Goal: Information Seeking & Learning: Understand process/instructions

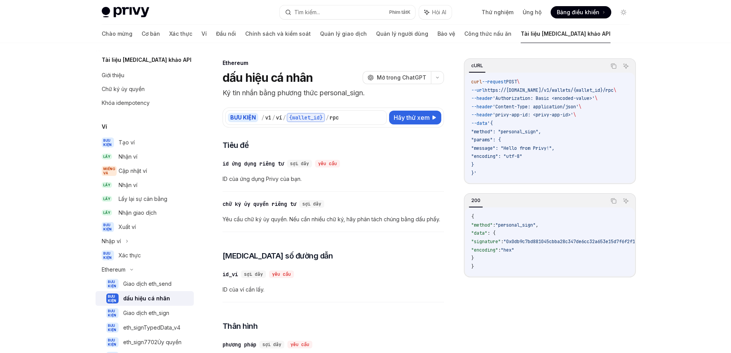
type textarea "*"
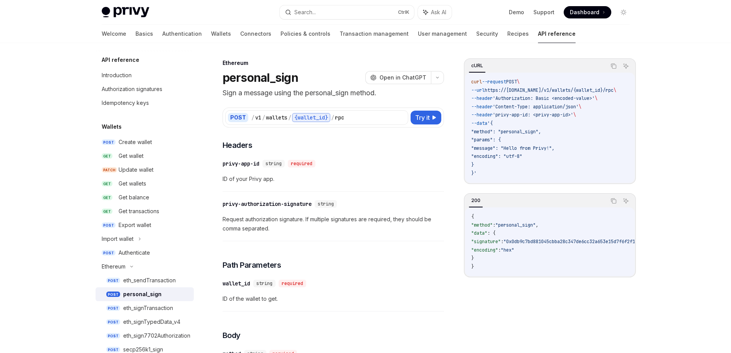
drag, startPoint x: 614, startPoint y: 65, endPoint x: 577, endPoint y: 58, distance: 37.6
click at [614, 65] on icon "Copy the contents from the code block" at bounding box center [614, 66] width 6 height 6
click at [437, 77] on icon "button" at bounding box center [437, 77] width 9 height 3
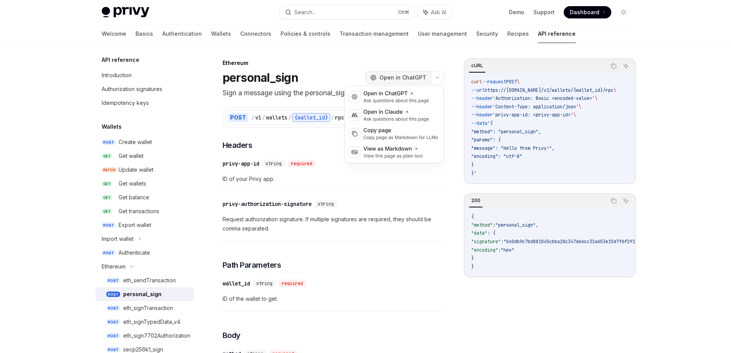
click at [417, 76] on span "Open in ChatGPT" at bounding box center [403, 78] width 47 height 8
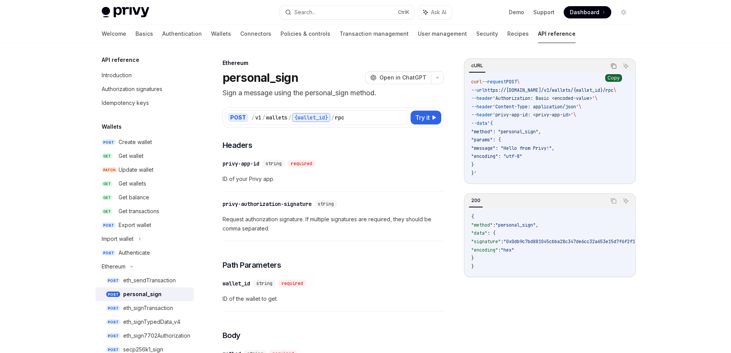
click at [611, 68] on icon "Copy the contents from the code block" at bounding box center [614, 66] width 6 height 6
click at [279, 115] on div "wallets" at bounding box center [277, 118] width 22 height 8
copy div "wallets"
drag, startPoint x: 354, startPoint y: 117, endPoint x: 337, endPoint y: 117, distance: 16.5
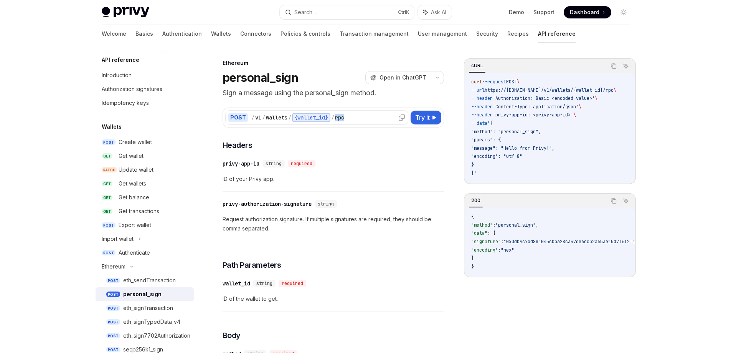
click at [337, 117] on div "/ v1 / wallets / {wallet_id} / rpc" at bounding box center [328, 117] width 154 height 9
click at [307, 118] on div "{wallet_id}" at bounding box center [311, 117] width 38 height 9
click at [319, 116] on div "{wallet_id}" at bounding box center [311, 117] width 38 height 9
click at [318, 116] on div "{wallet_id}" at bounding box center [311, 117] width 38 height 9
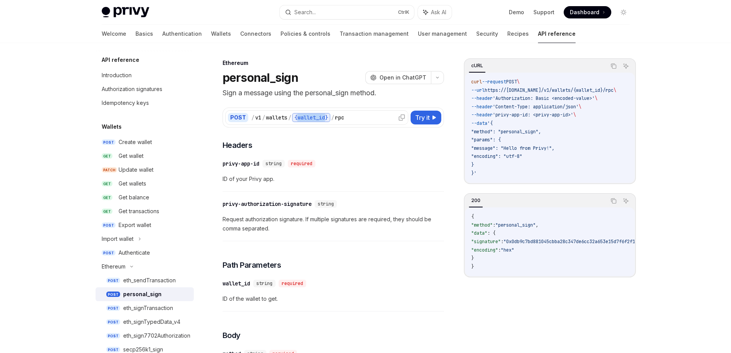
click at [318, 116] on div "{wallet_id}" at bounding box center [311, 117] width 38 height 9
copy div "wallet_id"
click at [315, 117] on div "{wallet_id}" at bounding box center [311, 117] width 38 height 9
drag, startPoint x: 315, startPoint y: 117, endPoint x: 326, endPoint y: 109, distance: 14.1
click at [315, 117] on div "{wallet_id}" at bounding box center [311, 117] width 38 height 9
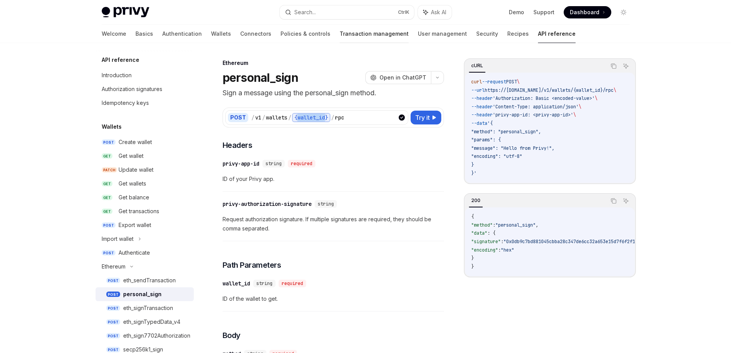
copy div "wallet_id"
click at [310, 9] on div "Search..." at bounding box center [305, 12] width 22 height 9
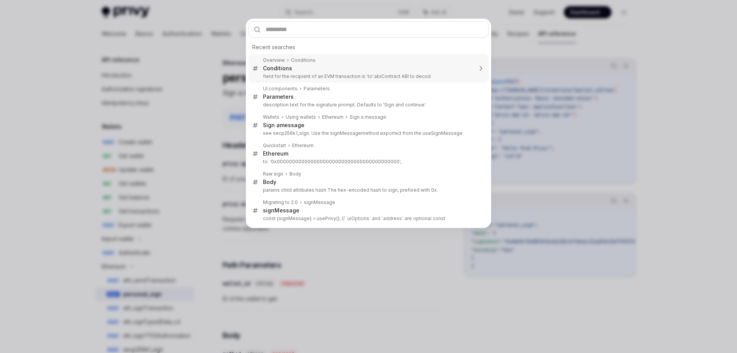
type input "*********"
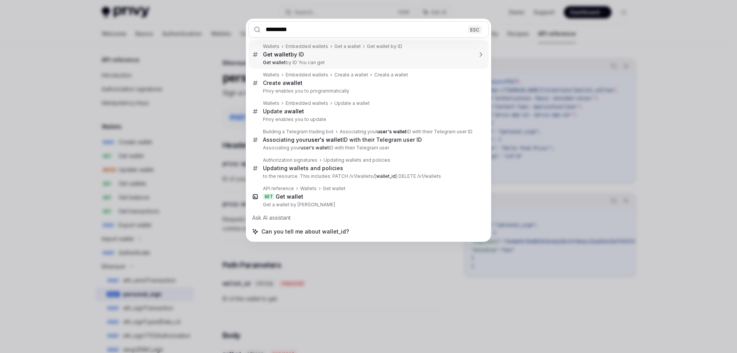
click at [314, 34] on input "*********" at bounding box center [368, 29] width 240 height 17
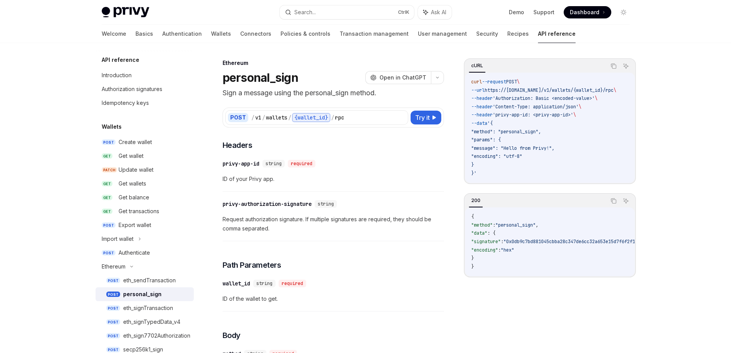
scroll to position [43, 0]
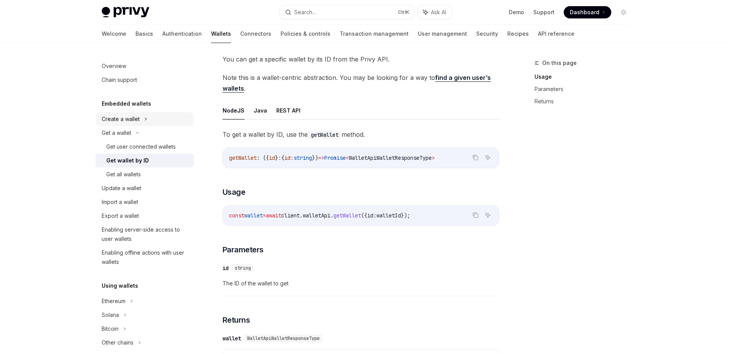
click at [141, 114] on div "Create a wallet" at bounding box center [145, 119] width 98 height 14
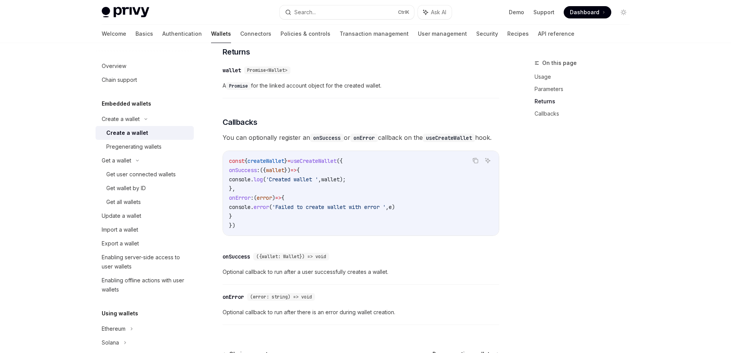
scroll to position [350, 0]
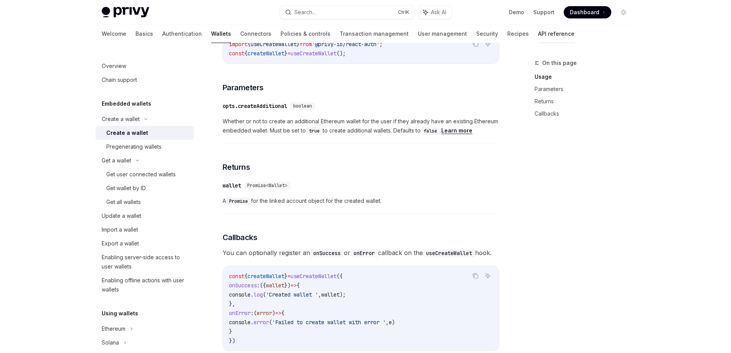
click at [538, 36] on link "API reference" at bounding box center [556, 34] width 36 height 18
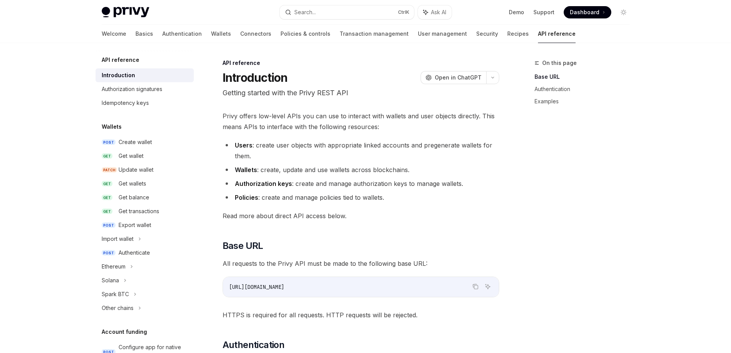
click at [483, 190] on ul "Users : create user objects with appropriate linked accounts and pregenerate wa…" at bounding box center [361, 171] width 277 height 63
click at [163, 138] on div "Create wallet" at bounding box center [154, 141] width 71 height 9
type textarea "*"
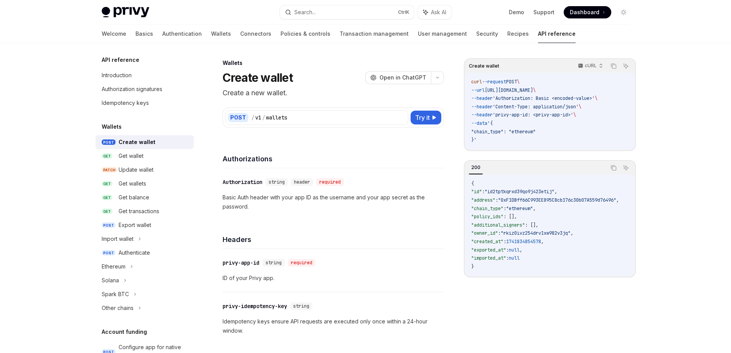
click at [362, 160] on h4 "Authorizations" at bounding box center [334, 159] width 222 height 10
click at [309, 13] on div "Search..." at bounding box center [305, 12] width 22 height 9
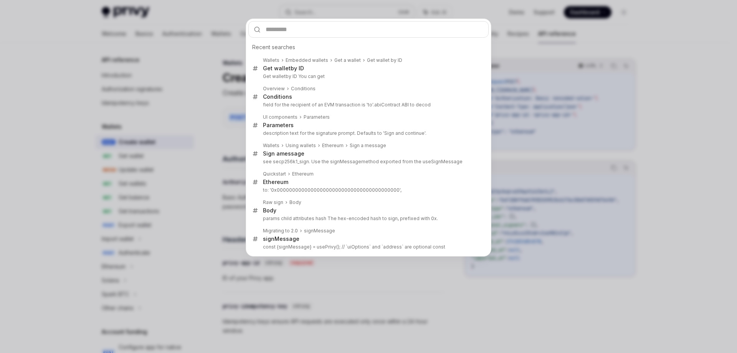
type input "*********"
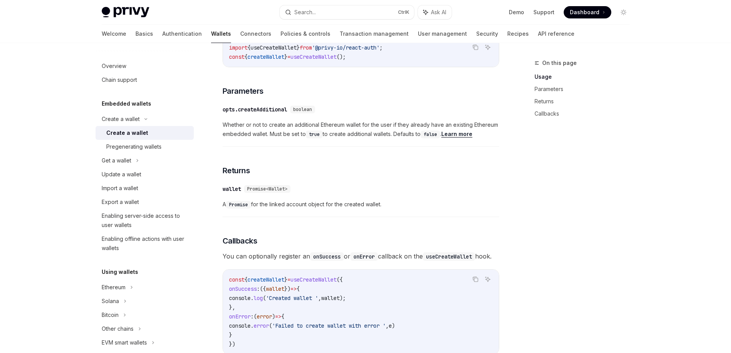
scroll to position [350, 0]
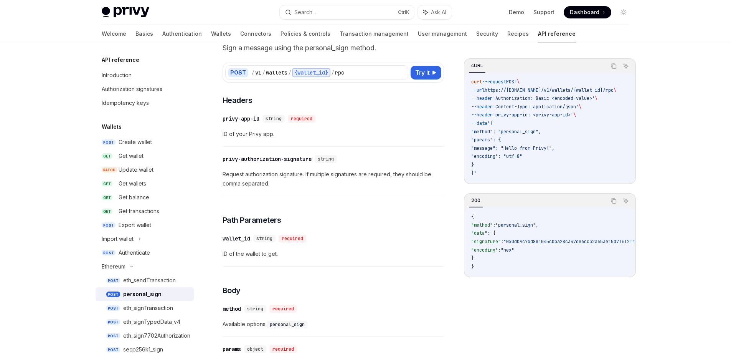
scroll to position [38, 0]
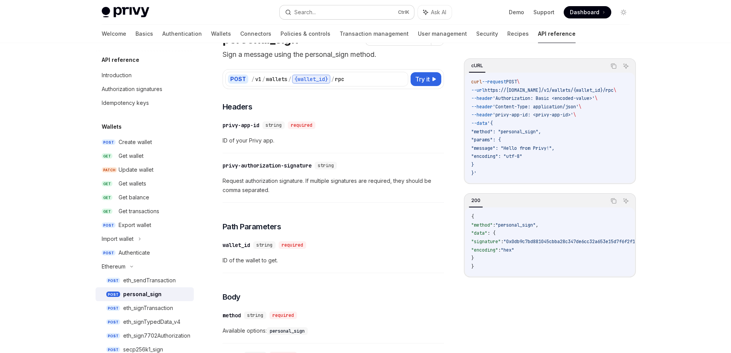
click at [324, 9] on button "Search... Ctrl K" at bounding box center [347, 12] width 134 height 14
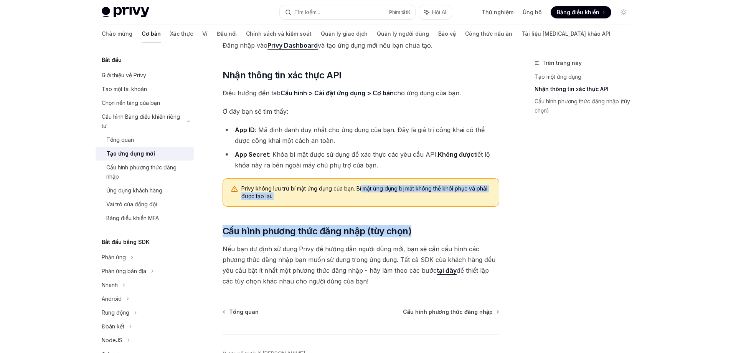
drag, startPoint x: 362, startPoint y: 190, endPoint x: 441, endPoint y: 213, distance: 82.2
click at [442, 213] on div "Trước khi sử dụng bất kỳ Privy SDK nào, bạn cần tạo một ứng dụng mới trong Priv…" at bounding box center [361, 111] width 277 height 352
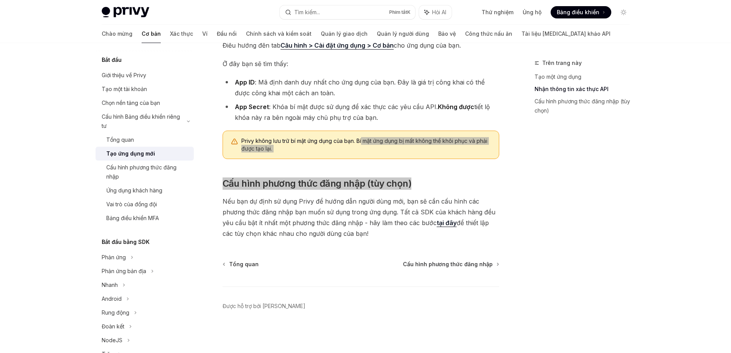
scroll to position [188, 0]
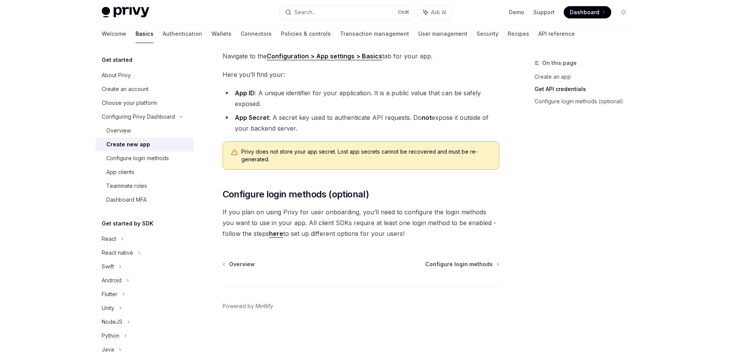
click at [317, 202] on div "Before using any Privy SDK, you’ll need to create a new app in the Privy Dashbo…" at bounding box center [361, 74] width 277 height 330
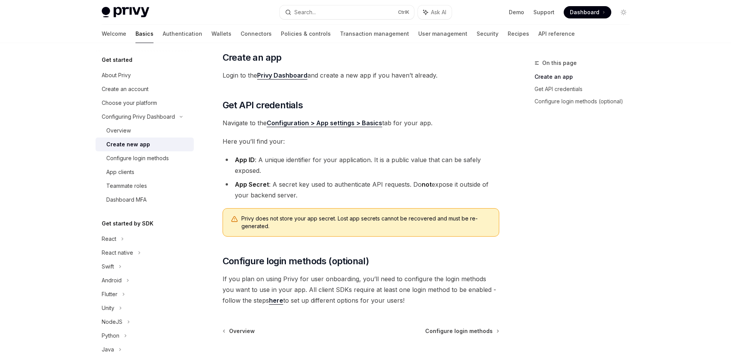
scroll to position [111, 0]
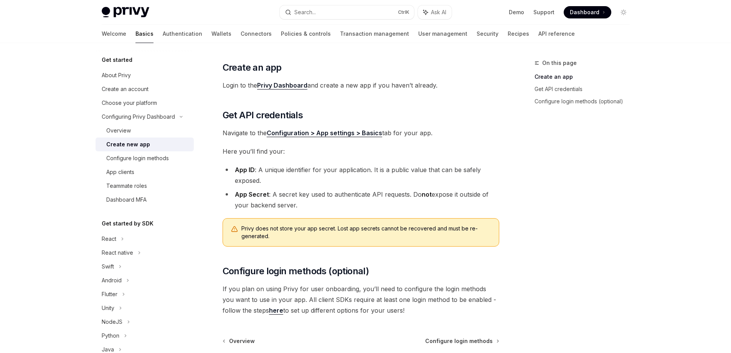
click at [478, 167] on li "App ID : A unique identifier for your application. It is a public value that ca…" at bounding box center [361, 175] width 277 height 22
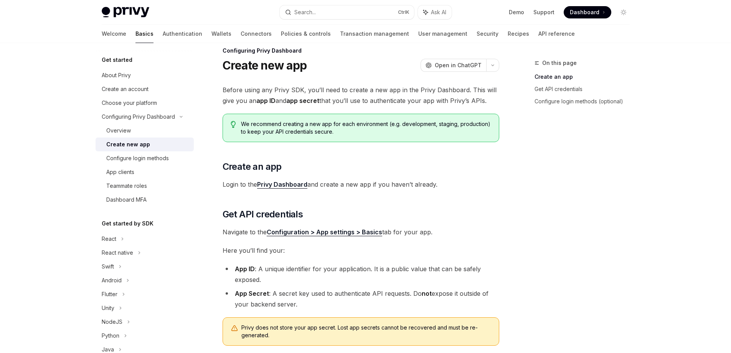
scroll to position [0, 0]
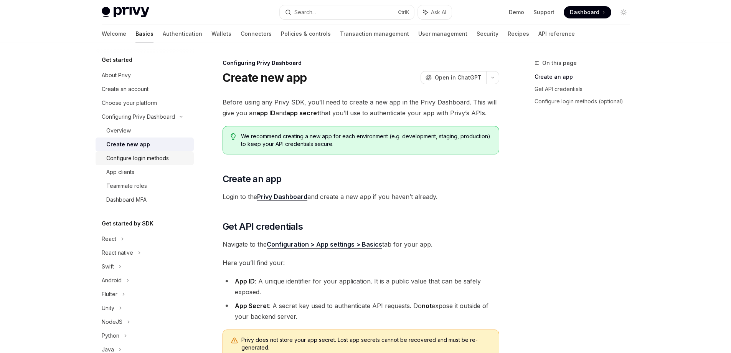
click at [160, 160] on div "Configure login methods" at bounding box center [137, 158] width 63 height 9
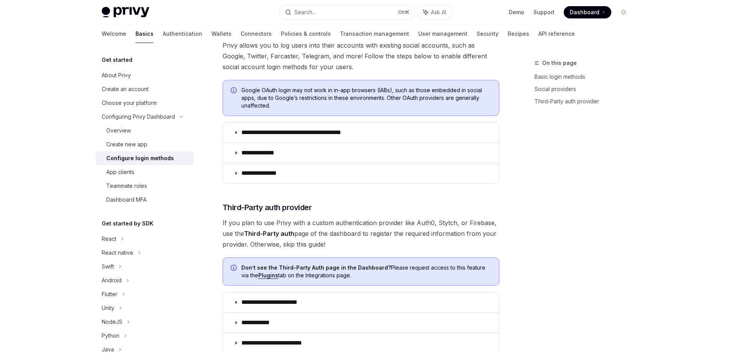
scroll to position [383, 0]
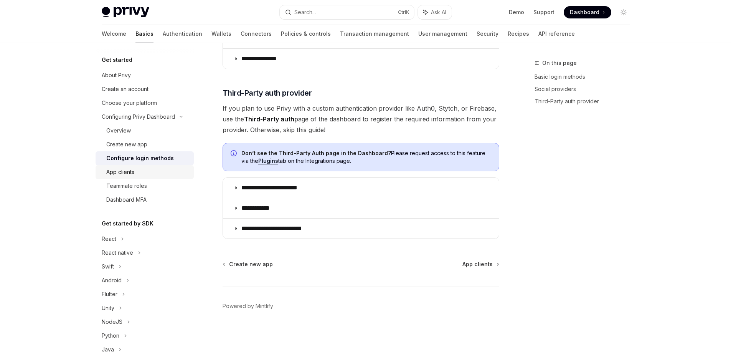
click at [130, 174] on div "App clients" at bounding box center [120, 171] width 28 height 9
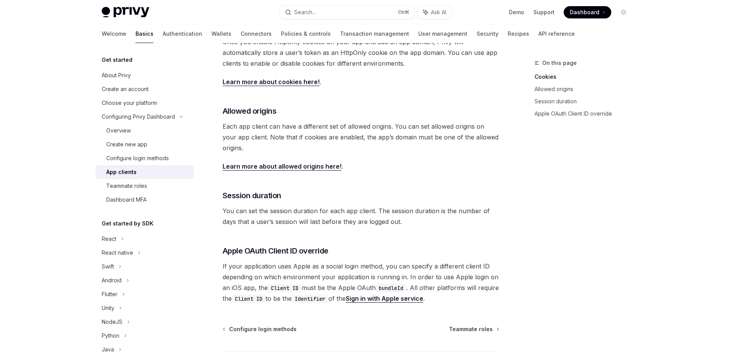
scroll to position [261, 0]
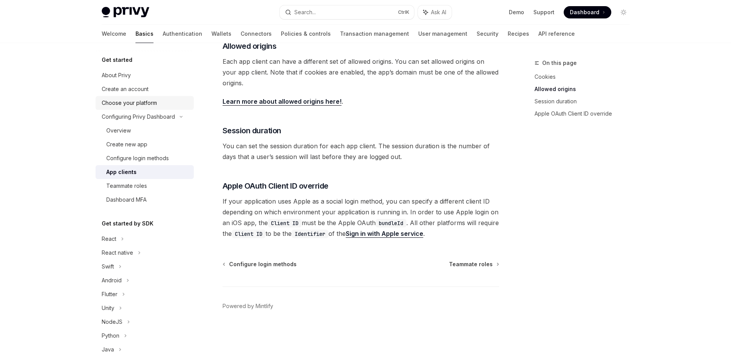
click at [127, 100] on div "Choose your platform" at bounding box center [129, 102] width 55 height 9
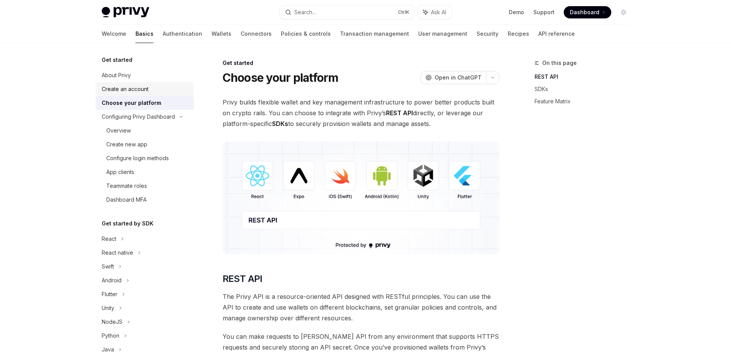
click at [142, 89] on div "Create an account" at bounding box center [125, 88] width 47 height 9
type textarea "*"
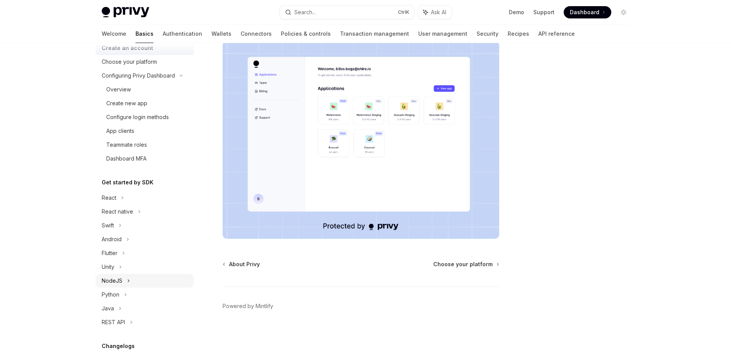
scroll to position [115, 0]
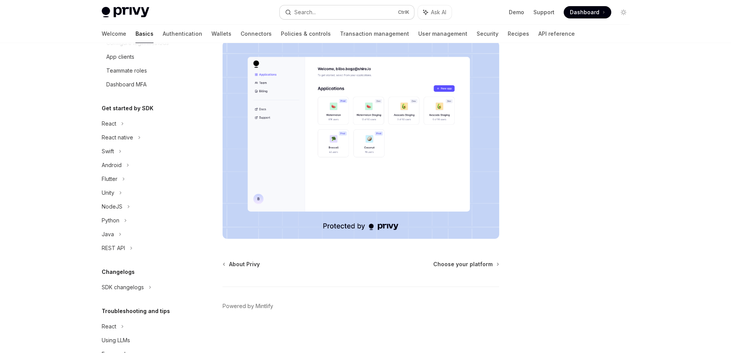
click at [319, 16] on button "Search... Ctrl K" at bounding box center [347, 12] width 134 height 14
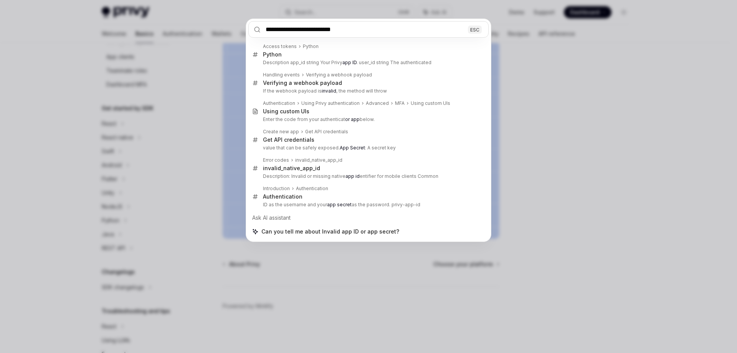
type input "**********"
click at [101, 157] on div "**********" at bounding box center [368, 176] width 737 height 353
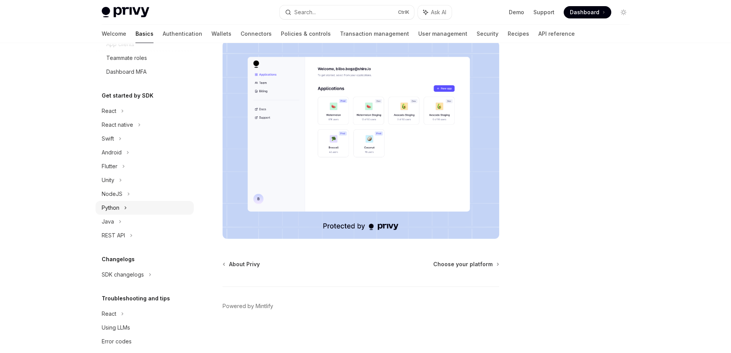
scroll to position [139, 0]
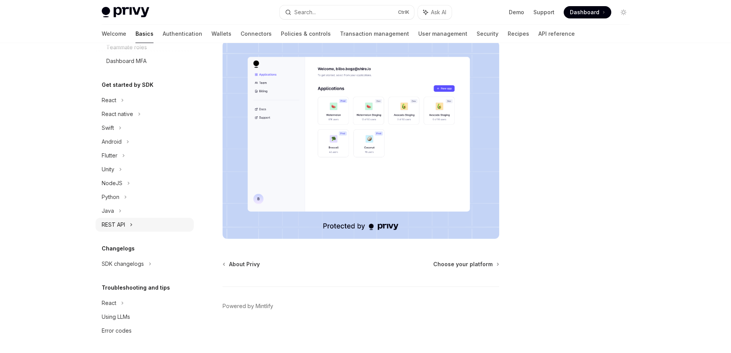
click at [123, 228] on div "REST API" at bounding box center [113, 224] width 23 height 9
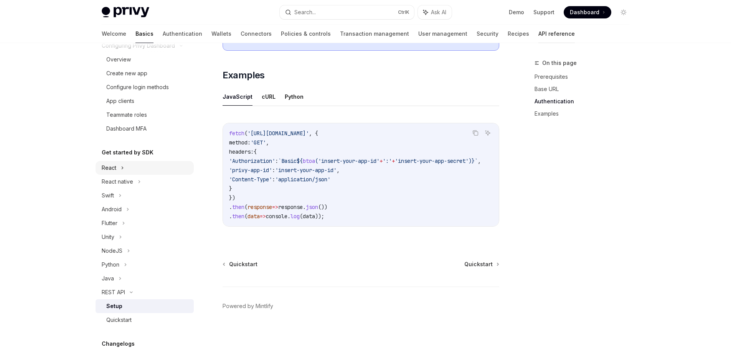
scroll to position [51, 0]
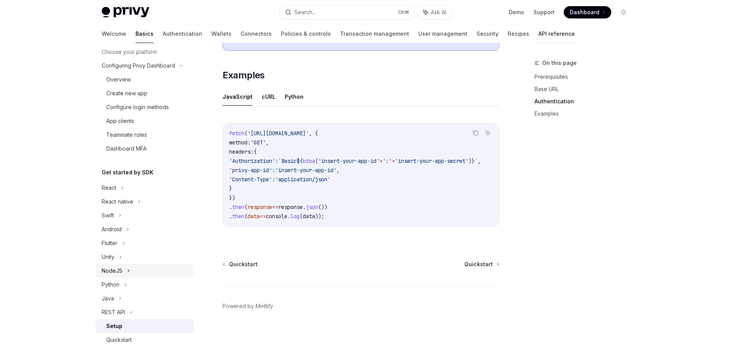
click at [134, 269] on div "NodeJS" at bounding box center [145, 271] width 98 height 14
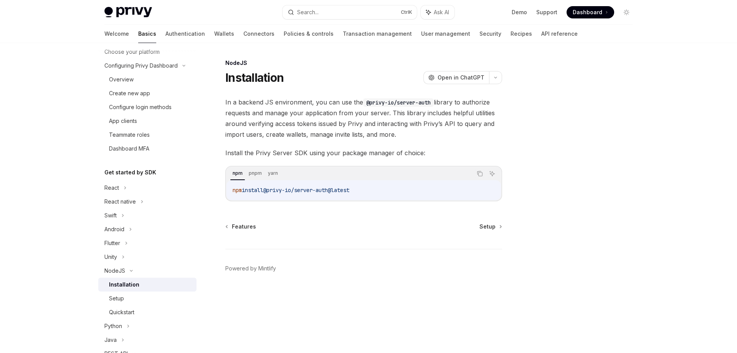
click at [135, 288] on div "Installation" at bounding box center [124, 284] width 30 height 9
click at [123, 293] on link "Setup" at bounding box center [147, 298] width 98 height 14
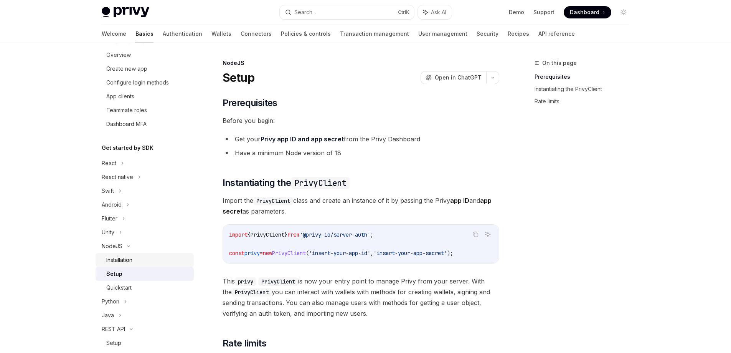
scroll to position [89, 0]
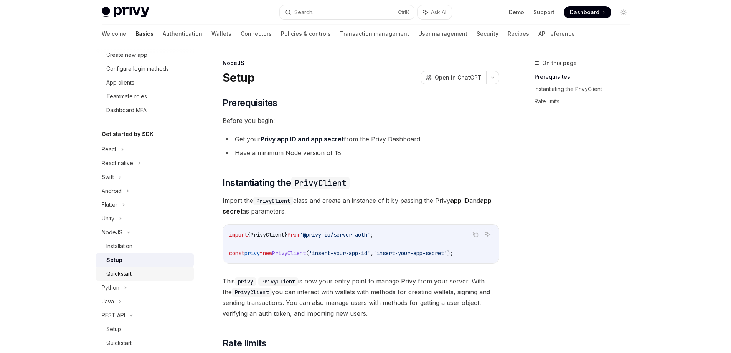
click at [124, 271] on div "Quickstart" at bounding box center [118, 273] width 25 height 9
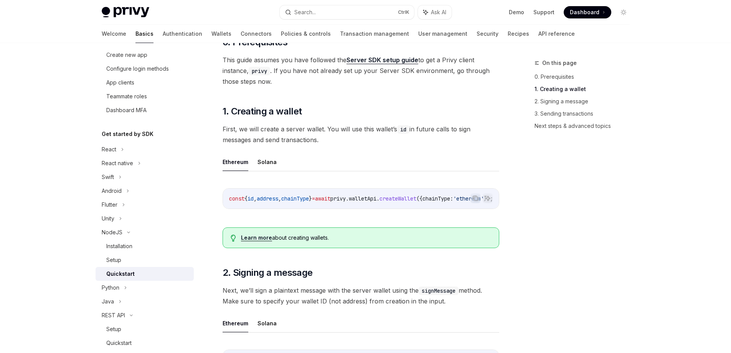
scroll to position [77, 0]
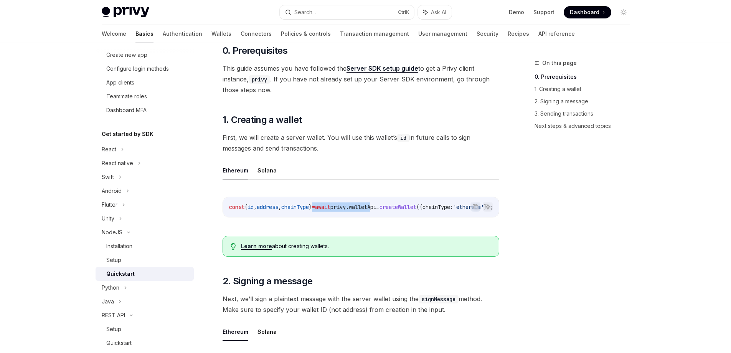
drag, startPoint x: 330, startPoint y: 216, endPoint x: 397, endPoint y: 216, distance: 67.2
click at [397, 216] on div "const { id , address , chainType } = await privy . walletApi . createWallet ({ …" at bounding box center [361, 207] width 276 height 20
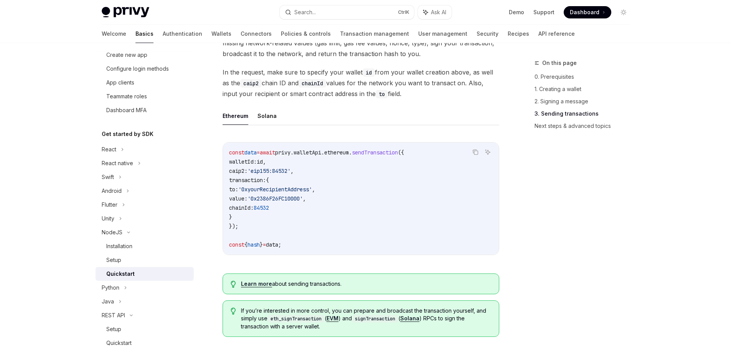
scroll to position [538, 0]
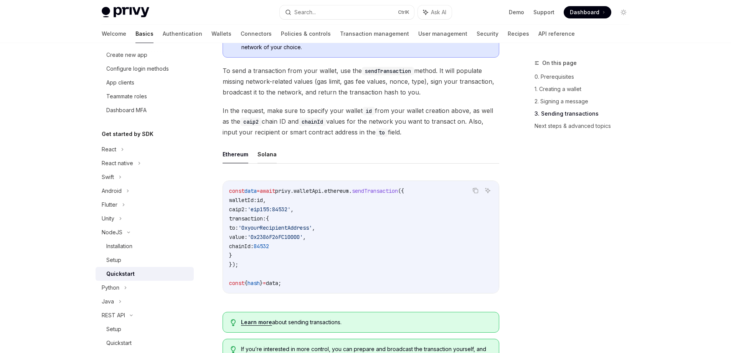
click at [263, 162] on button "Solana" at bounding box center [267, 154] width 19 height 18
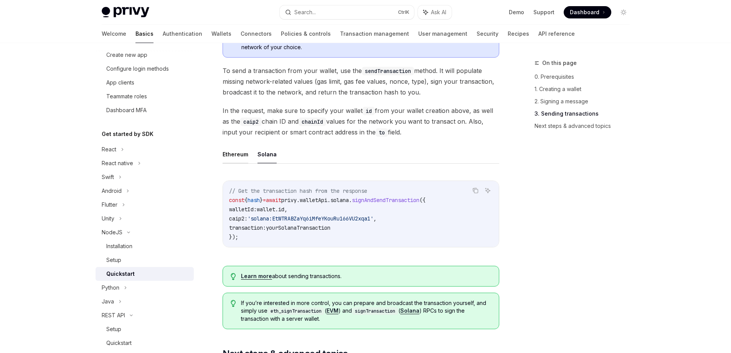
click at [236, 162] on button "Ethereum" at bounding box center [236, 154] width 26 height 18
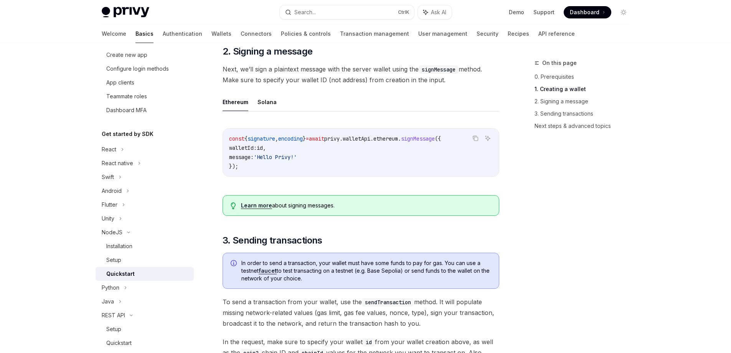
scroll to position [269, 0]
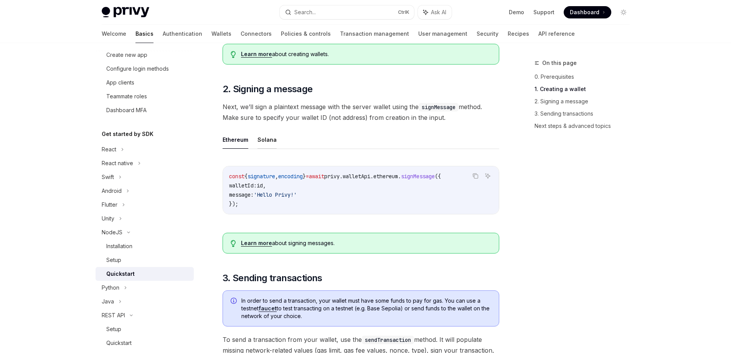
click at [265, 146] on button "Solana" at bounding box center [267, 140] width 19 height 18
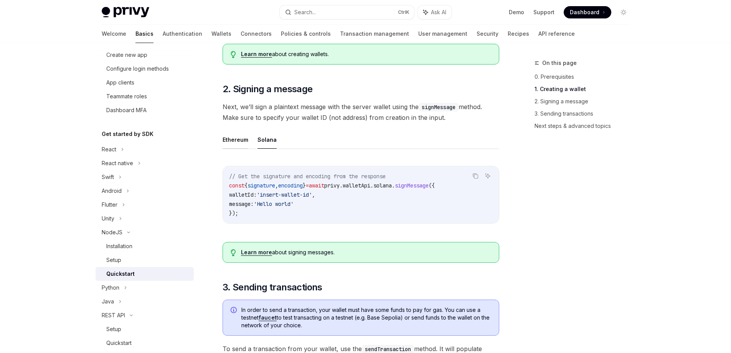
click at [233, 147] on button "Ethereum" at bounding box center [236, 140] width 26 height 18
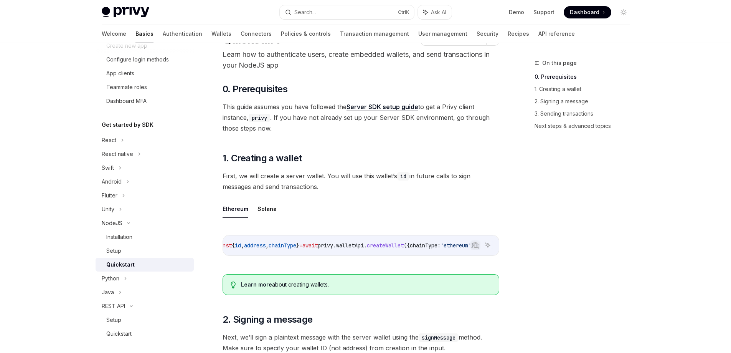
scroll to position [89, 0]
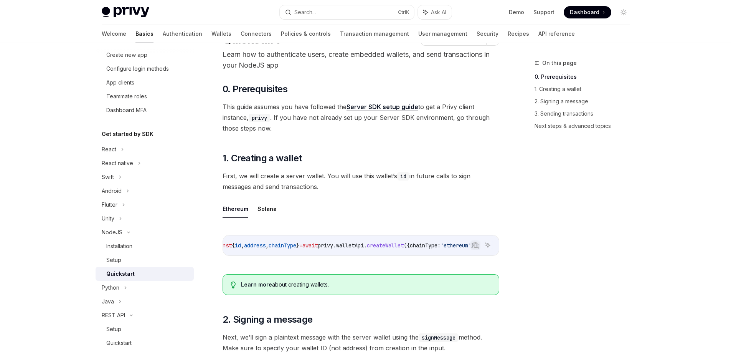
click at [260, 285] on link "Learn more" at bounding box center [256, 284] width 31 height 7
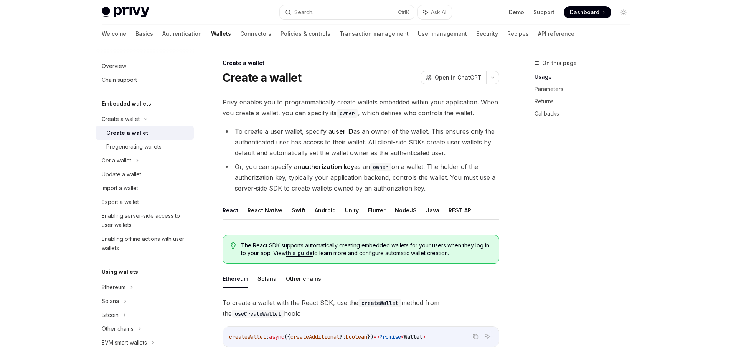
click at [395, 210] on button "NodeJS" at bounding box center [406, 210] width 22 height 18
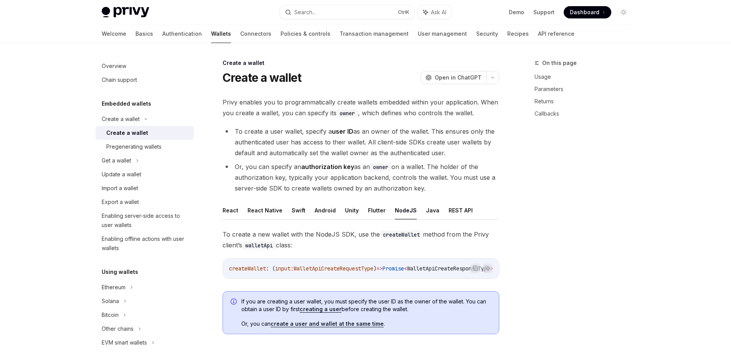
type textarea "*"
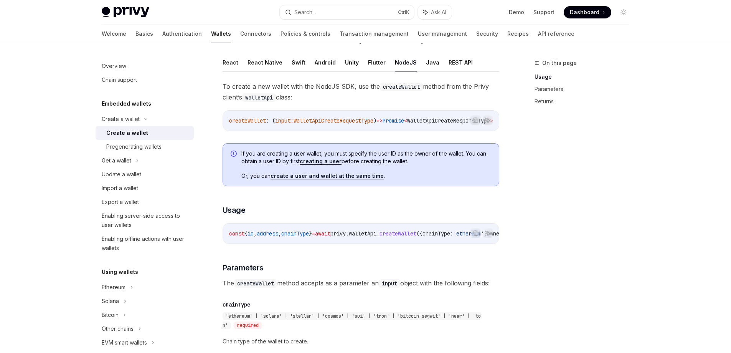
scroll to position [141, 0]
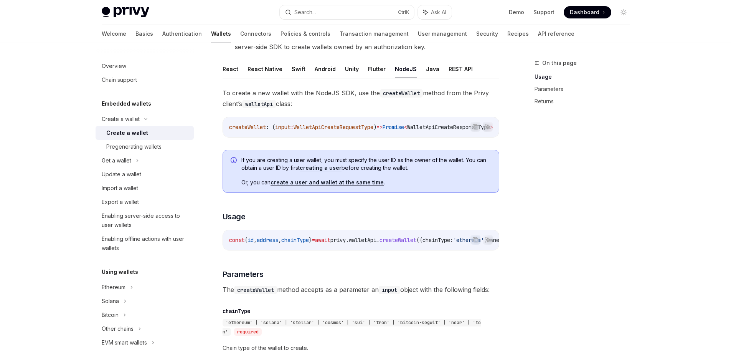
click at [544, 138] on div "On this page Usage Parameters Returns" at bounding box center [577, 205] width 117 height 294
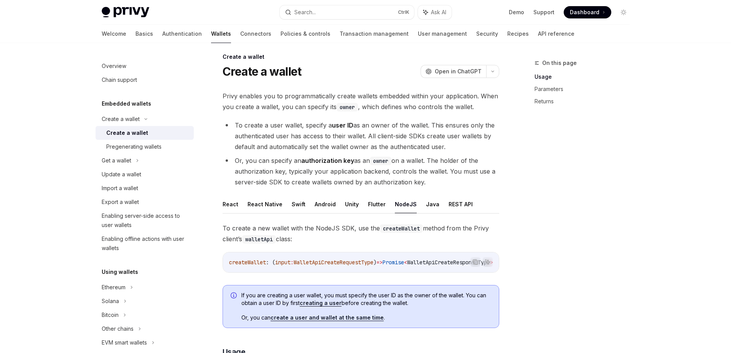
scroll to position [0, 0]
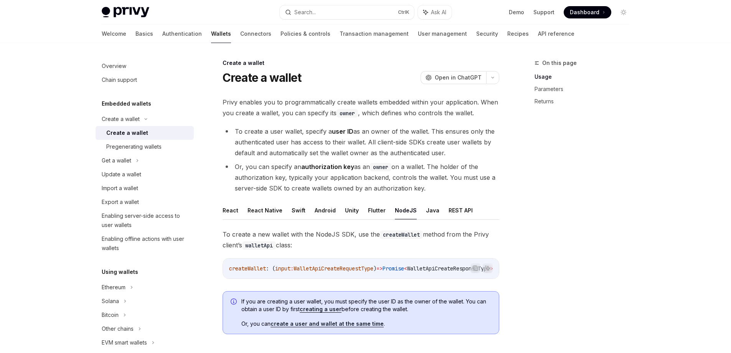
click at [363, 4] on div "Privy Docs home page Search... Ctrl K Ask AI Demo Support Dashboard Dashboard S…" at bounding box center [366, 12] width 528 height 25
click at [351, 12] on button "Search... Ctrl K" at bounding box center [347, 12] width 134 height 14
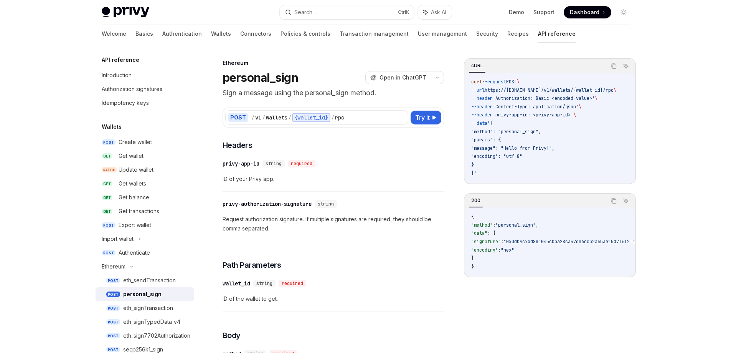
scroll to position [43, 0]
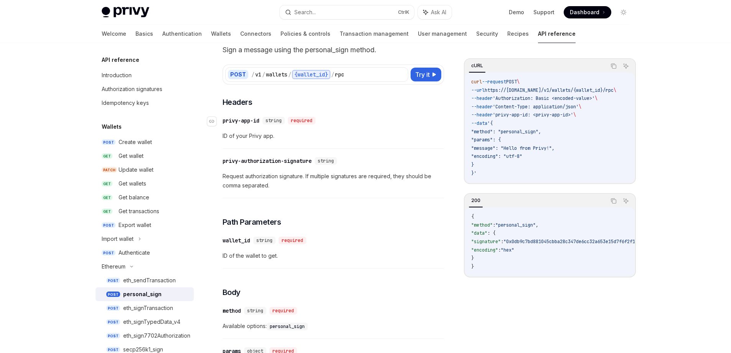
click at [379, 116] on div "​ privy-app-id string required ID of your Privy app." at bounding box center [334, 130] width 222 height 36
click at [133, 283] on div "eth_sendTransaction" at bounding box center [149, 280] width 53 height 9
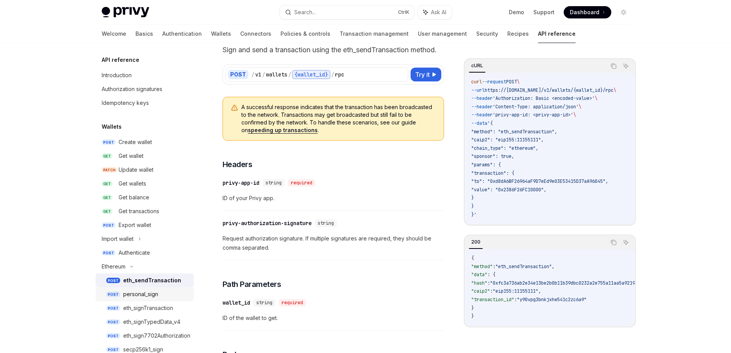
click at [134, 293] on div "personal_sign" at bounding box center [140, 293] width 35 height 9
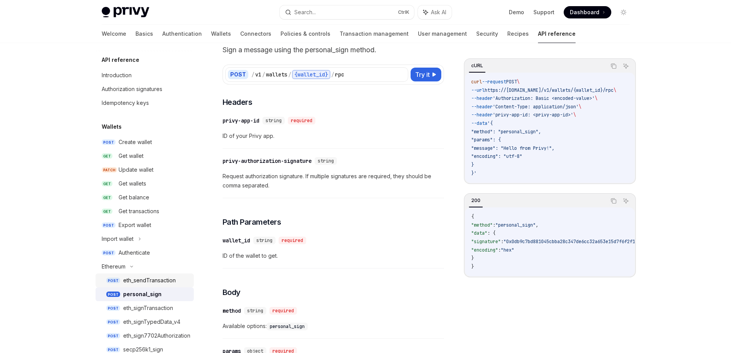
click at [153, 282] on div "eth_sendTransaction" at bounding box center [149, 280] width 53 height 9
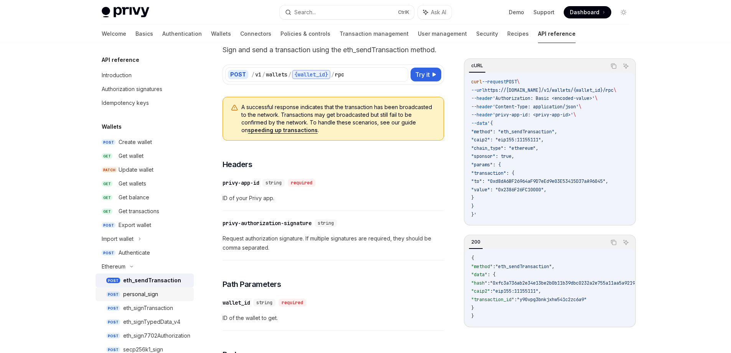
click at [148, 290] on div "personal_sign" at bounding box center [140, 293] width 35 height 9
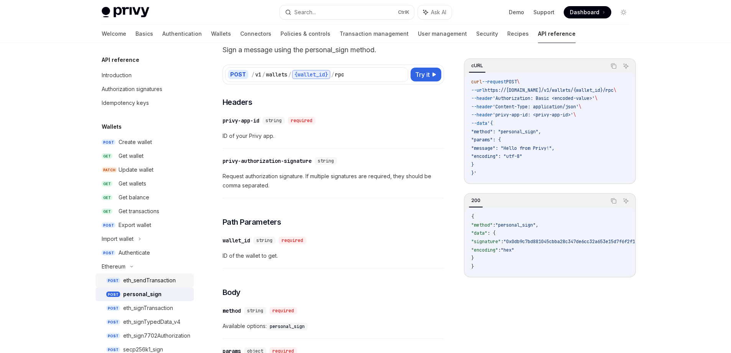
click at [151, 276] on div "eth_sendTransaction" at bounding box center [149, 280] width 53 height 9
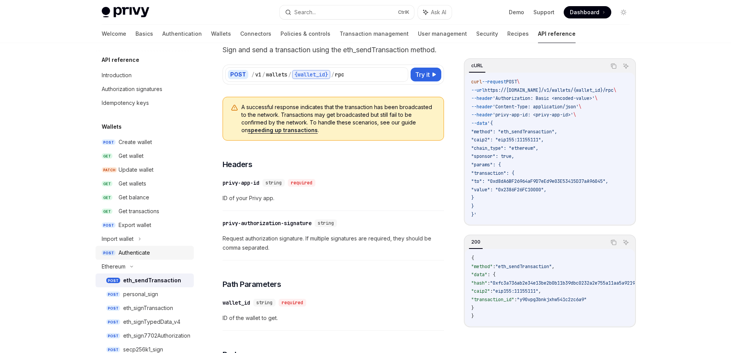
click at [143, 253] on div "Authenticate" at bounding box center [134, 252] width 31 height 9
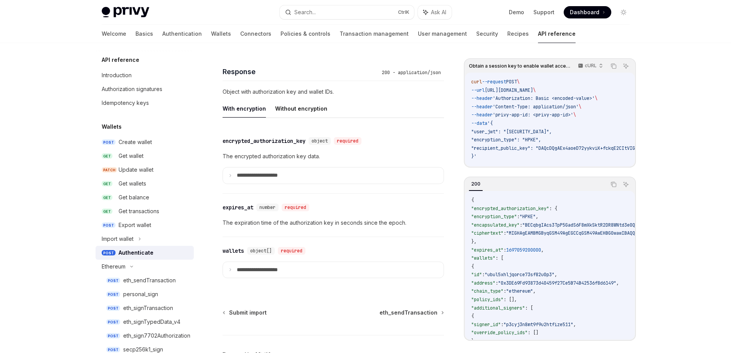
scroll to position [619, 0]
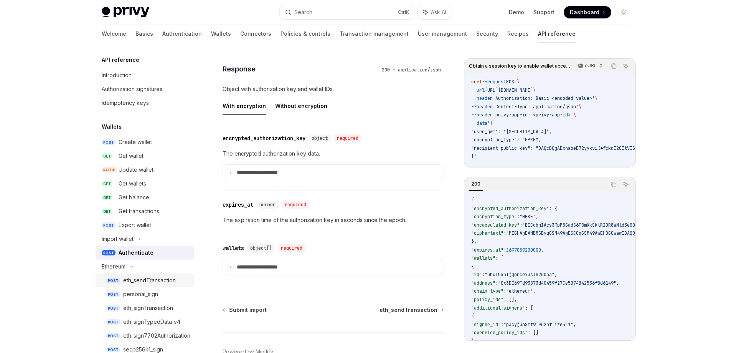
click at [140, 276] on div "eth_sendTransaction" at bounding box center [149, 280] width 53 height 9
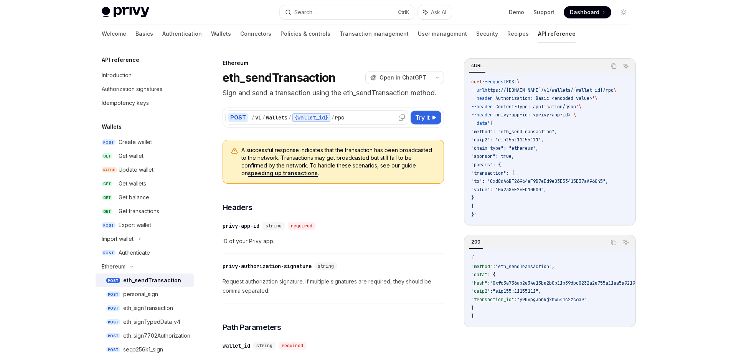
click at [316, 113] on div "{wallet_id}" at bounding box center [311, 117] width 38 height 9
click at [307, 117] on div "{wallet_id}" at bounding box center [311, 117] width 38 height 9
click at [308, 117] on div "{wallet_id}" at bounding box center [311, 117] width 38 height 9
click at [309, 116] on div "{wallet_id}" at bounding box center [311, 117] width 38 height 9
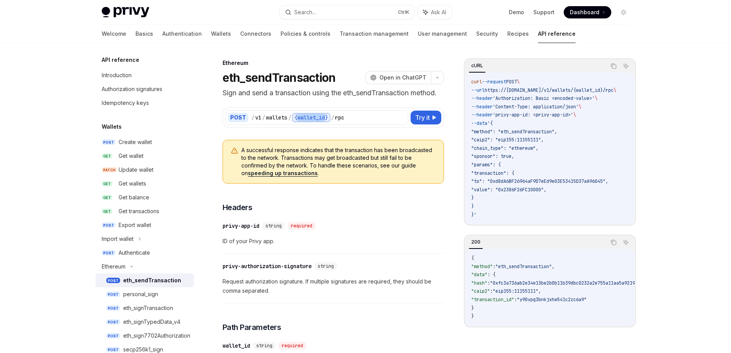
drag, startPoint x: 430, startPoint y: 116, endPoint x: 295, endPoint y: 99, distance: 136.6
drag, startPoint x: 140, startPoint y: 296, endPoint x: 246, endPoint y: 271, distance: 108.9
click at [141, 296] on div "personal_sign" at bounding box center [140, 293] width 35 height 9
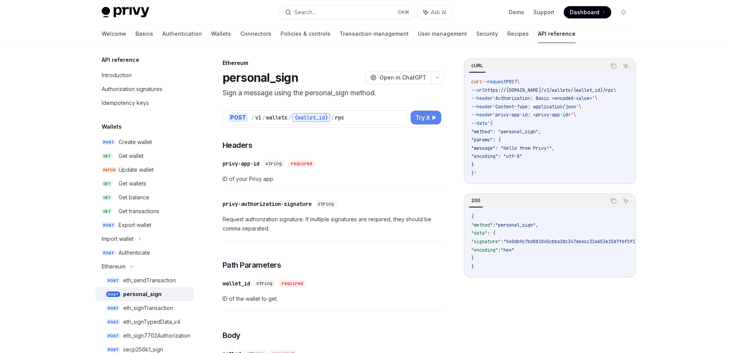
click at [426, 121] on span "Try it" at bounding box center [422, 117] width 15 height 9
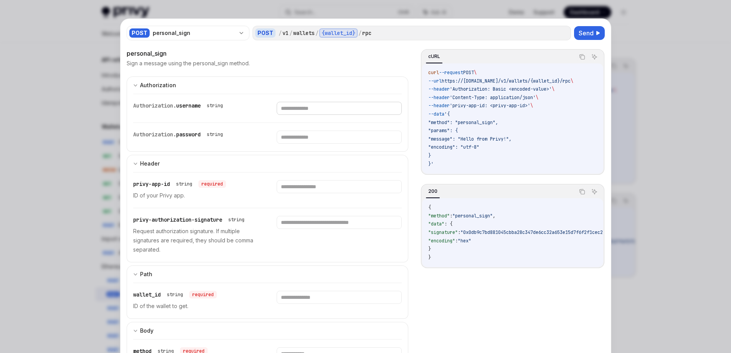
click at [309, 108] on input "text" at bounding box center [339, 108] width 125 height 13
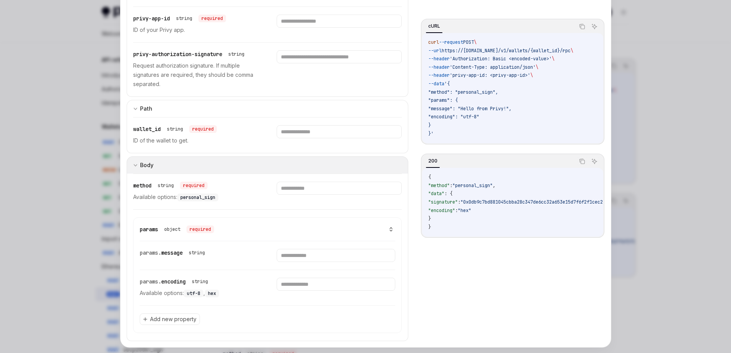
scroll to position [179, 0]
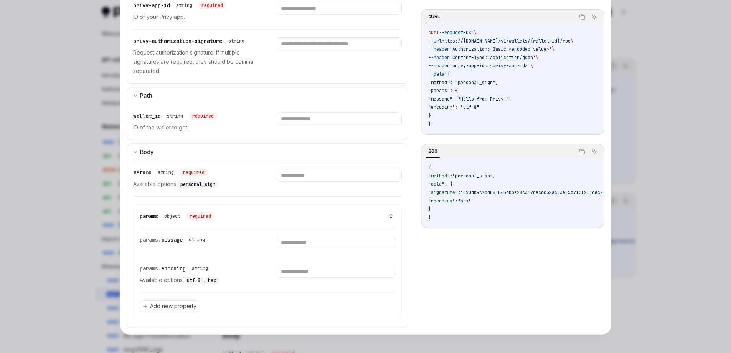
click at [57, 223] on div at bounding box center [365, 176] width 731 height 353
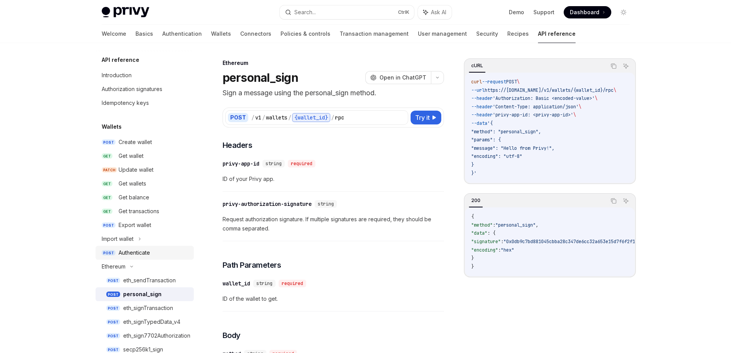
click at [145, 250] on div "Authenticate" at bounding box center [134, 252] width 31 height 9
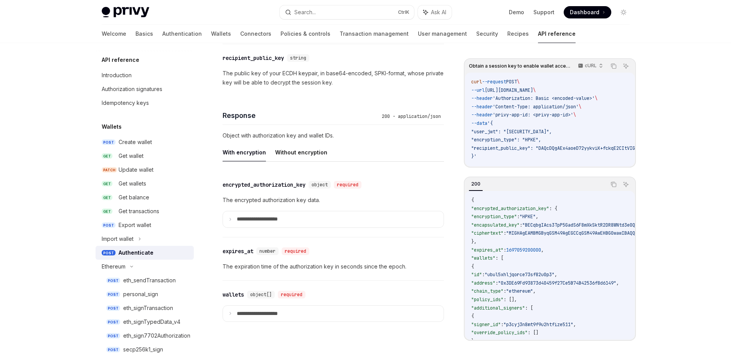
scroll to position [576, 0]
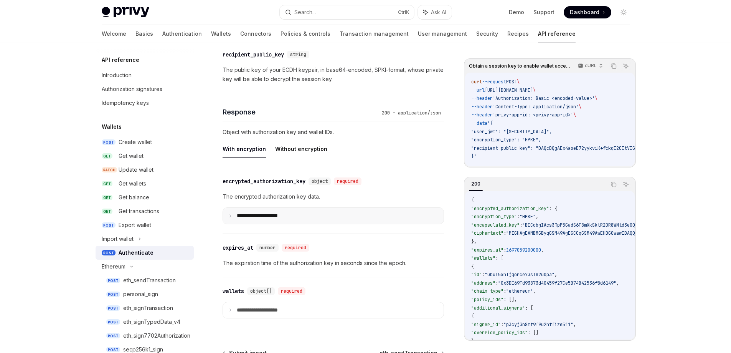
click at [231, 213] on summary "**********" at bounding box center [333, 216] width 221 height 16
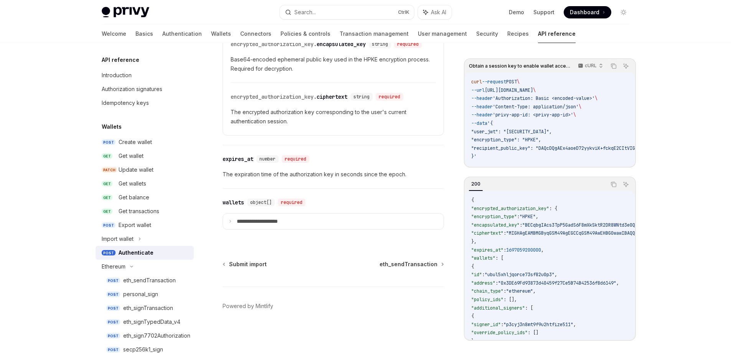
scroll to position [853, 0]
click at [229, 222] on icon at bounding box center [230, 221] width 4 height 4
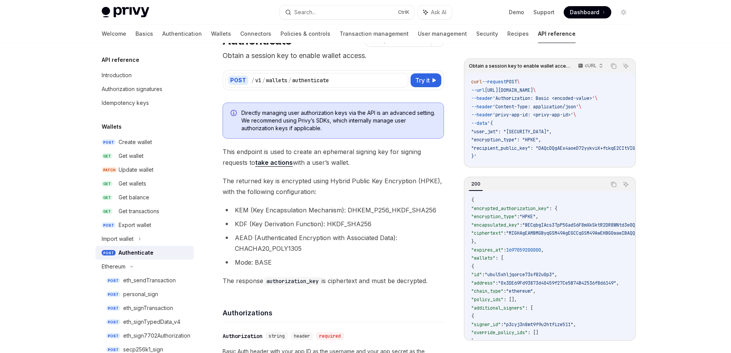
scroll to position [0, 0]
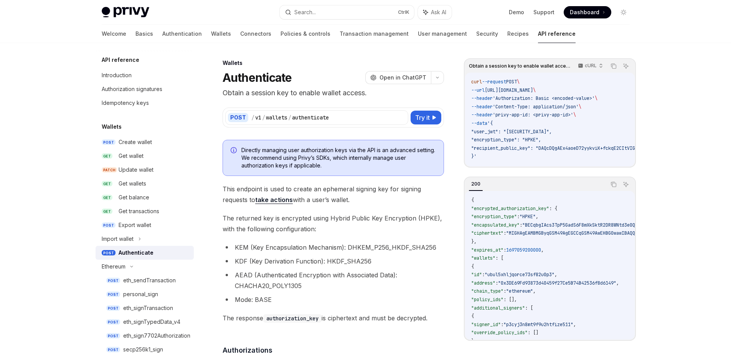
drag, startPoint x: 505, startPoint y: 165, endPoint x: 521, endPoint y: 164, distance: 16.1
click at [521, 164] on div "curl --request POST \ --url https://api.privy.io/v1/wallets/authenticate \ --he…" at bounding box center [550, 120] width 170 height 94
drag, startPoint x: 513, startPoint y: 166, endPoint x: 549, endPoint y: 169, distance: 36.2
click at [549, 166] on div "curl --request POST \ --url https://api.privy.io/v1/wallets/authenticate \ --he…" at bounding box center [550, 120] width 170 height 94
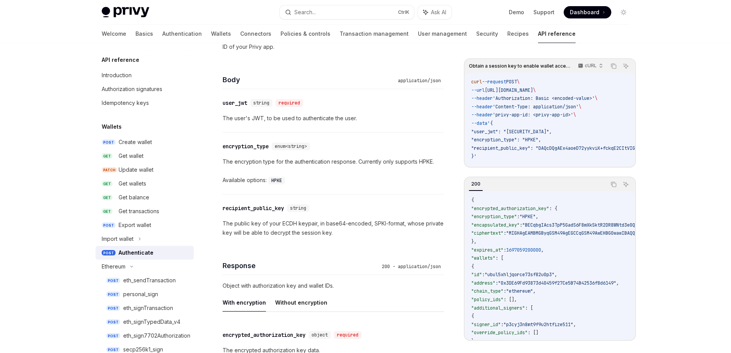
drag, startPoint x: 501, startPoint y: 170, endPoint x: 510, endPoint y: 169, distance: 9.2
click at [510, 167] on div "Obtain a session key to enable wallet access. cURL Copy Ask AI curl --request P…" at bounding box center [550, 112] width 172 height 109
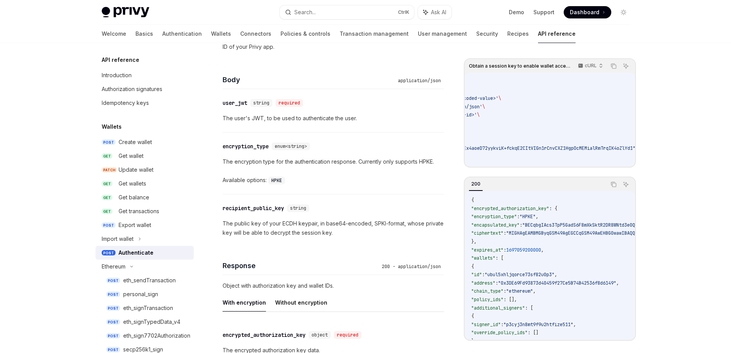
scroll to position [0, 53]
click at [526, 149] on span ""recipient_public_key": "DAQcDQgAEx4aoeD72yykviK+fckqE2CItVIGn1rCnvCXZ1HgpOcMEM…" at bounding box center [548, 148] width 261 height 6
click at [495, 149] on span ""recipient_public_key": "DAQcDQgAEx4aoeD72yykviK+fckqE2CItVIGn1rCnvCXZ1HgpOcMEM…" at bounding box center [548, 148] width 261 height 6
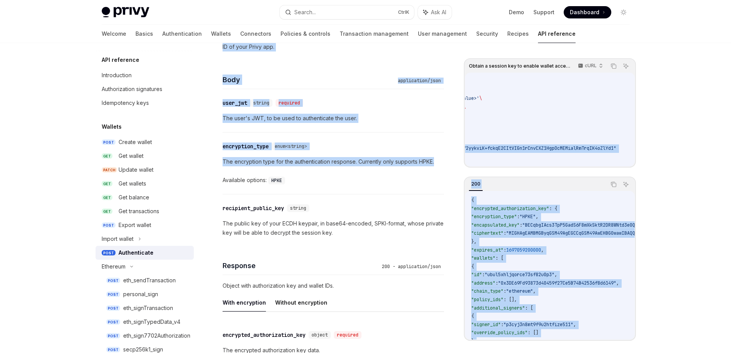
scroll to position [0, 0]
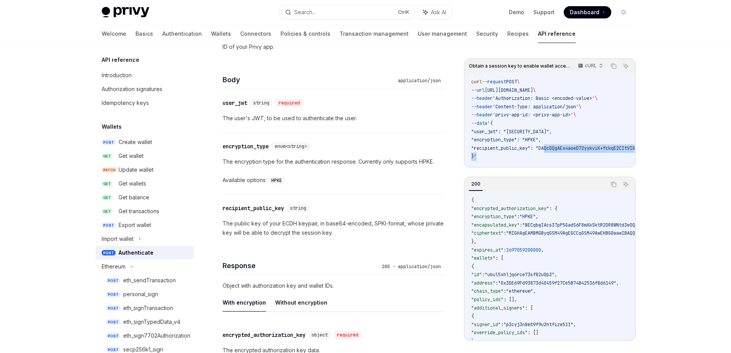
drag, startPoint x: 493, startPoint y: 146, endPoint x: 553, endPoint y: 153, distance: 60.7
click at [557, 153] on code "curl --request POST \ --url https://api.privy.io/v1/wallets/authenticate \ --he…" at bounding box center [610, 119] width 279 height 83
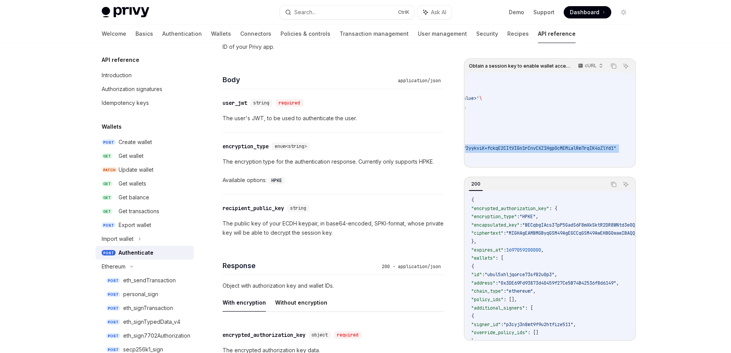
scroll to position [0, 169]
click at [572, 149] on span ""recipient_public_key": "DAQcDQgAEx4aoeD72yykviK+fckqE2CItVIGn1rCnvCXZ1HgpOcMEM…" at bounding box center [486, 148] width 261 height 6
copy span "DAQcDQgAEx4aoeD72yykviK+fckqE2CItVIGn1rCnvCXZ1HgpOcMEMialRmTrqIK4oZlYd1"
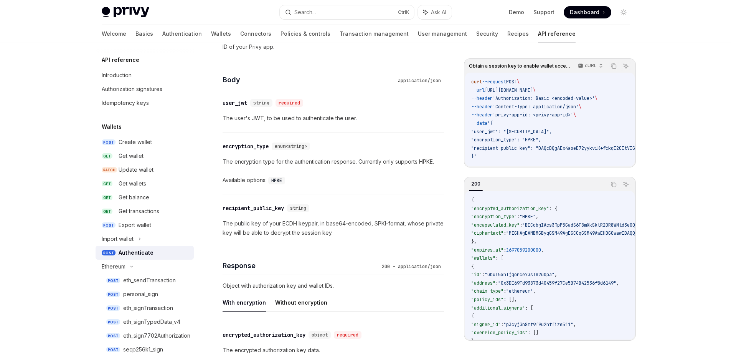
click at [538, 139] on span ""encryption_type": "HPKE"," at bounding box center [506, 140] width 70 height 6
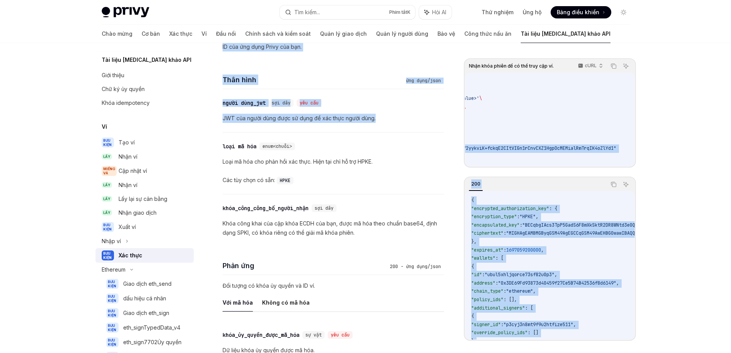
scroll to position [0, 377]
drag, startPoint x: 514, startPoint y: 131, endPoint x: 610, endPoint y: 132, distance: 96.0
click at [437, 132] on span ""user_jwt": "eyJhbGciOiJIUzI1NiIsInR5cCI6IkpXVCJ9.eyJzdWIiOiIxMjM0NTY3ODkwIiwib…" at bounding box center [396, 132] width 81 height 6
copy span "eyJhbGciOiJIUzI1NiIsInR5cCI6IkpXVCJ9.eyJzdWIiOiIxMjM0NTY3ODkwIiwibmFtZSI6IkpvaG…"
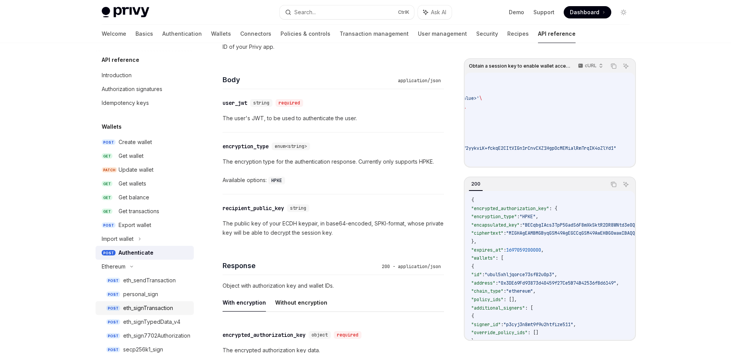
click at [162, 311] on div "eth_signTransaction" at bounding box center [148, 307] width 50 height 9
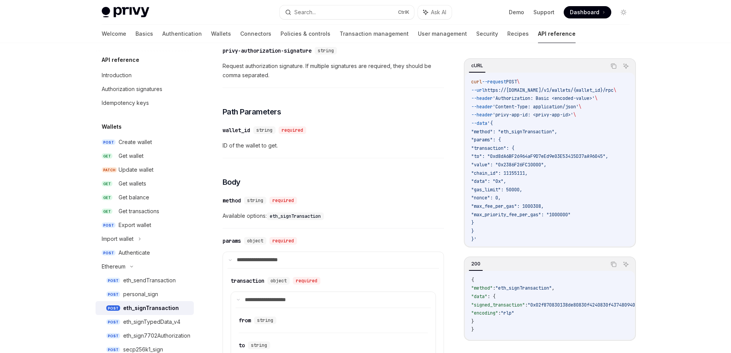
scroll to position [154, 0]
drag, startPoint x: 483, startPoint y: 336, endPoint x: 557, endPoint y: 333, distance: 74.5
click at [568, 333] on div "{ "method" : "eth_signTransaction" , "data" : { "signed_transaction" : "0x02f87…" at bounding box center [550, 305] width 170 height 69
drag, startPoint x: 159, startPoint y: 293, endPoint x: 175, endPoint y: 293, distance: 16.9
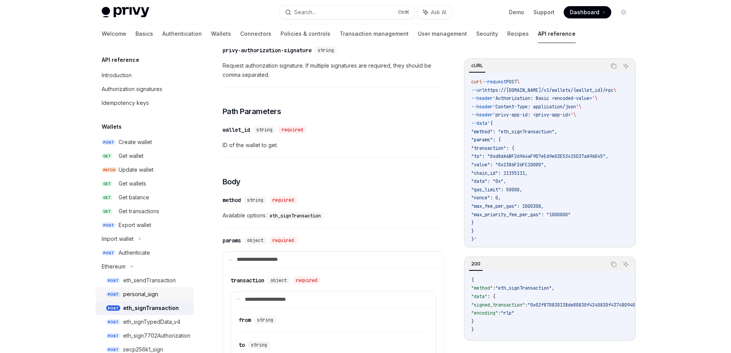
click at [158, 293] on div "personal_sign" at bounding box center [156, 293] width 66 height 9
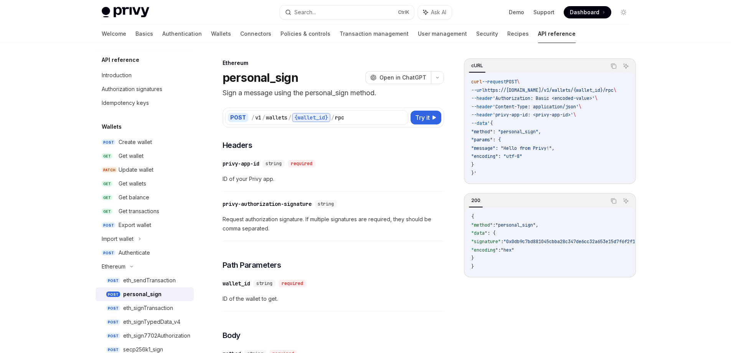
scroll to position [77, 0]
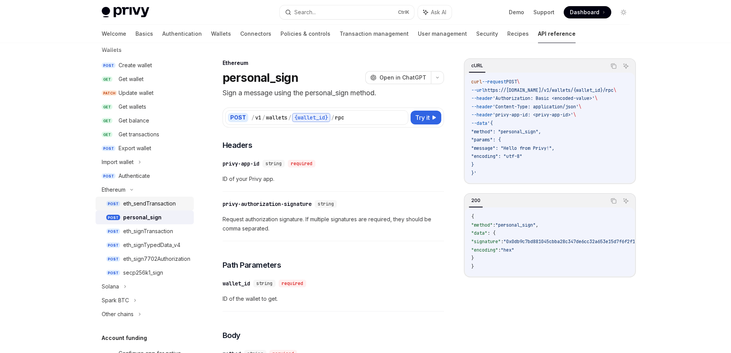
click at [167, 205] on div "eth_sendTransaction" at bounding box center [149, 203] width 53 height 9
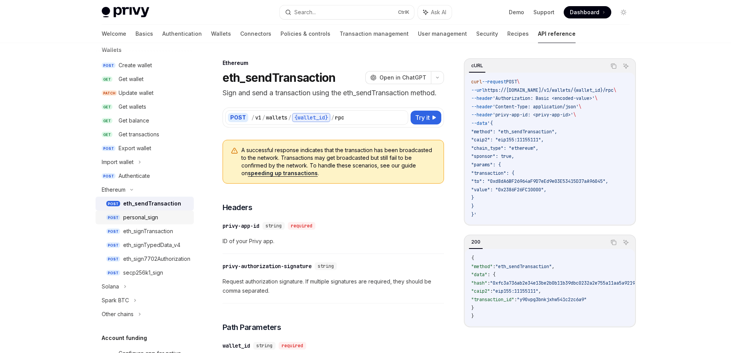
click at [134, 217] on div "personal_sign" at bounding box center [140, 217] width 35 height 9
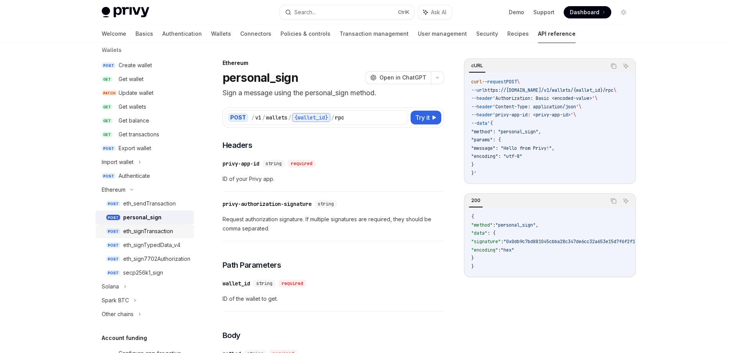
click at [140, 228] on div "eth_signTransaction" at bounding box center [148, 231] width 50 height 9
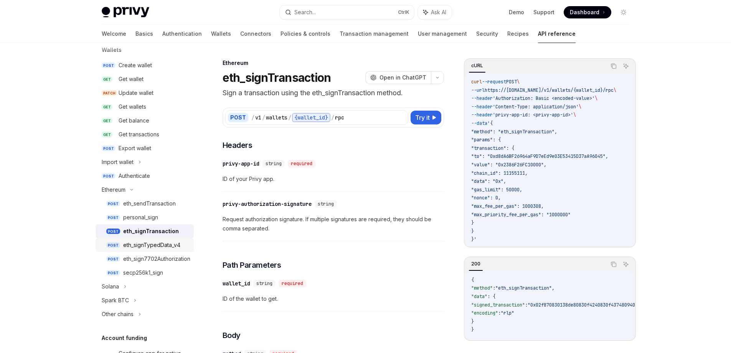
click at [143, 248] on div "eth_signTypedData_v4" at bounding box center [151, 244] width 57 height 9
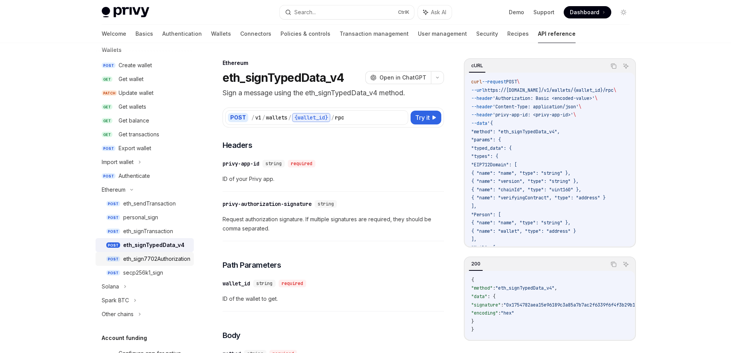
click at [154, 254] on link "POST eth_sign7702Authorization" at bounding box center [145, 259] width 98 height 14
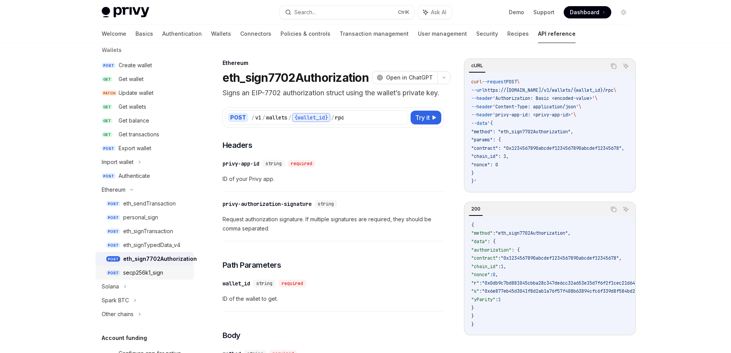
click at [154, 271] on div "secp256k1_sign" at bounding box center [143, 272] width 40 height 9
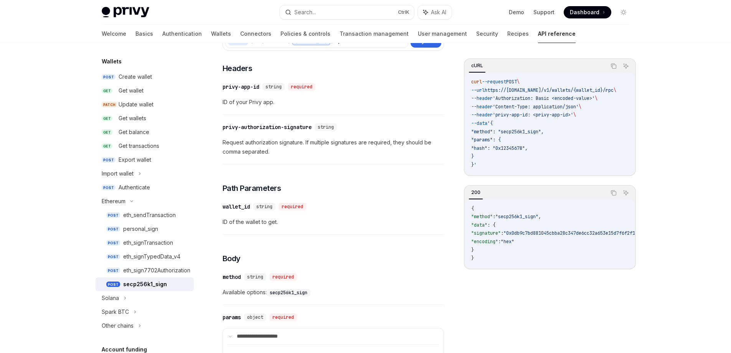
scroll to position [63, 0]
click at [153, 232] on div "personal_sign" at bounding box center [140, 231] width 35 height 9
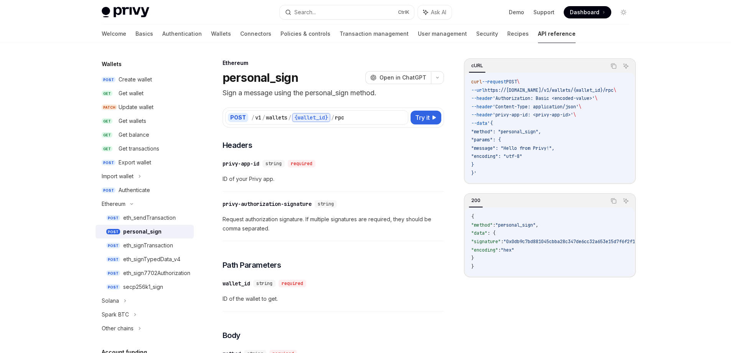
type textarea "*"
click at [531, 131] on span ""method": "personal_sign"," at bounding box center [506, 132] width 70 height 6
click at [315, 13] on div "Search..." at bounding box center [305, 12] width 22 height 9
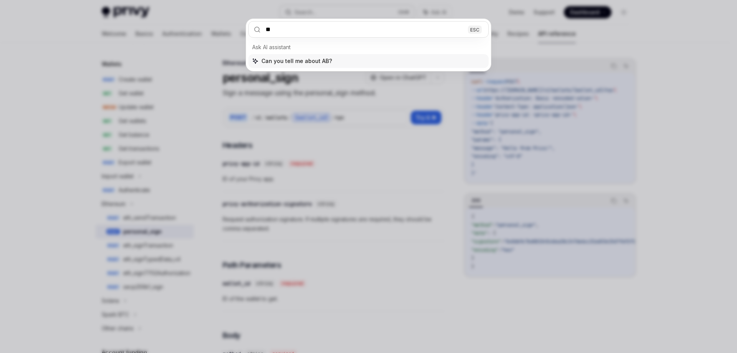
type input "***"
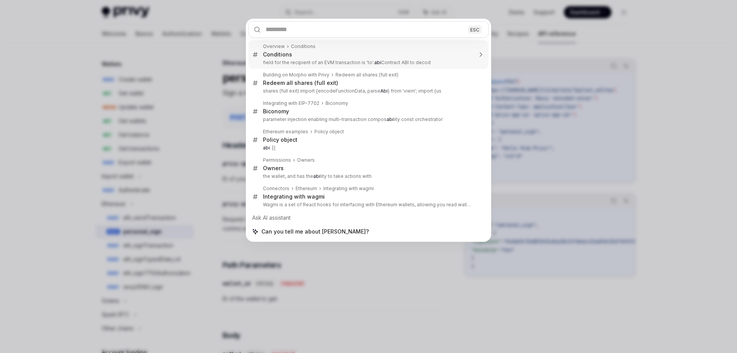
type textarea "*"
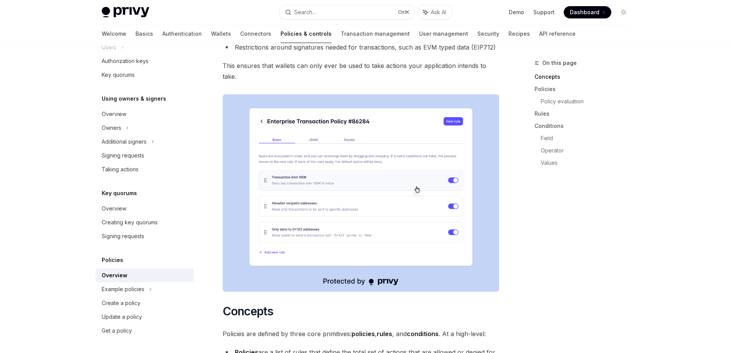
scroll to position [176, 0]
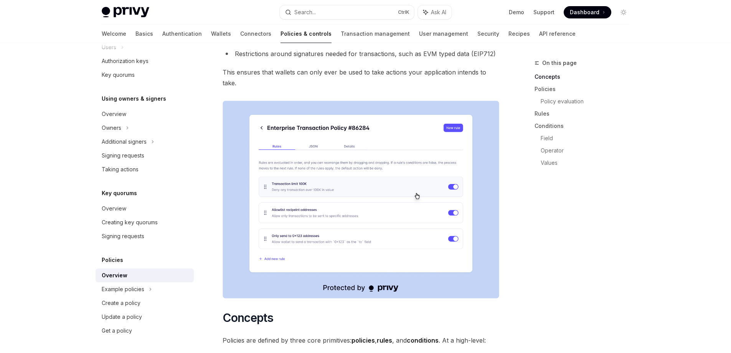
click at [600, 226] on div "On this page Concepts Policies Policy evaluation Rules Conditions Field Operato…" at bounding box center [577, 205] width 117 height 294
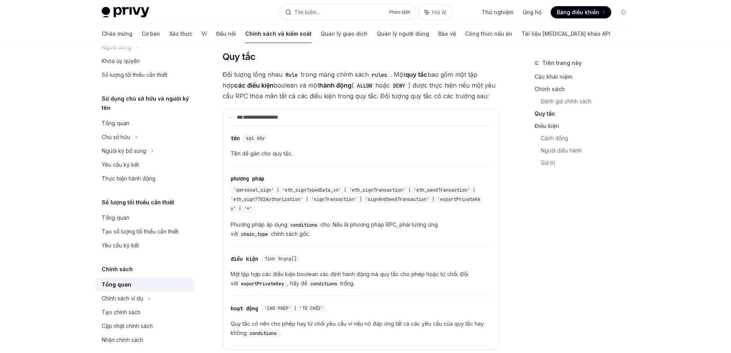
scroll to position [1209, 0]
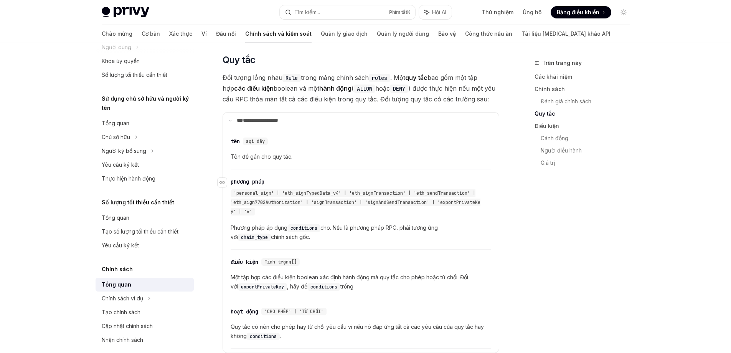
drag, startPoint x: 430, startPoint y: 115, endPoint x: 326, endPoint y: 219, distance: 146.9
click at [326, 216] on div "'personal_sign' | 'eth_signTypedData_v4' | 'eth_signTransaction' | 'eth_sendTra…" at bounding box center [357, 203] width 253 height 28
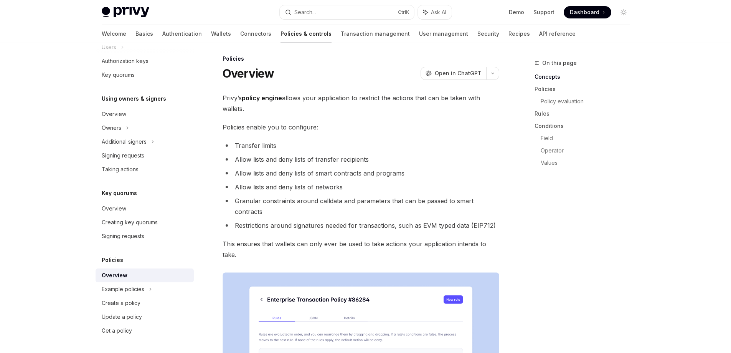
scroll to position [0, 0]
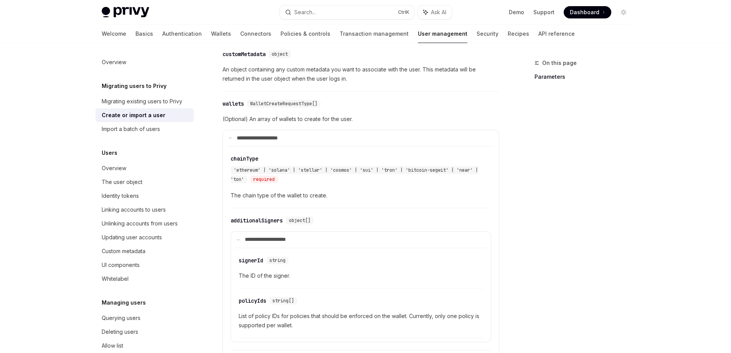
scroll to position [346, 0]
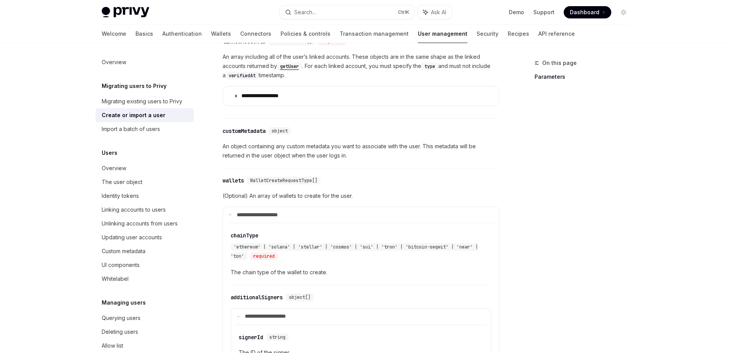
type textarea "*"
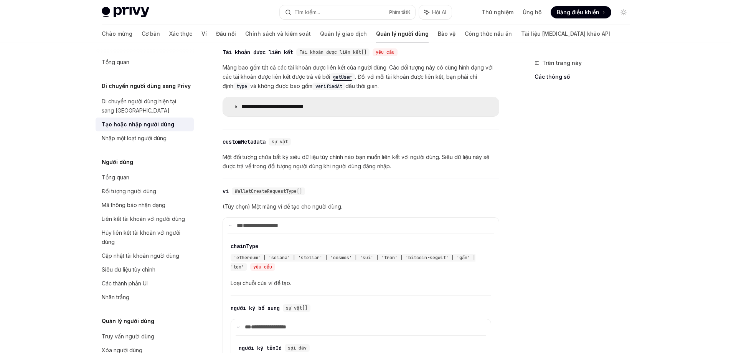
click at [238, 104] on summary "**********" at bounding box center [361, 106] width 276 height 19
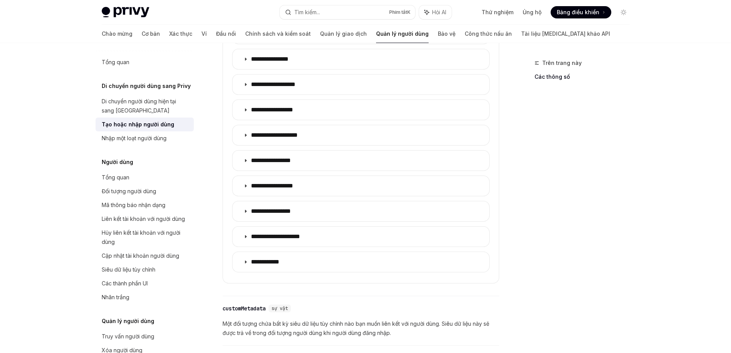
scroll to position [576, 0]
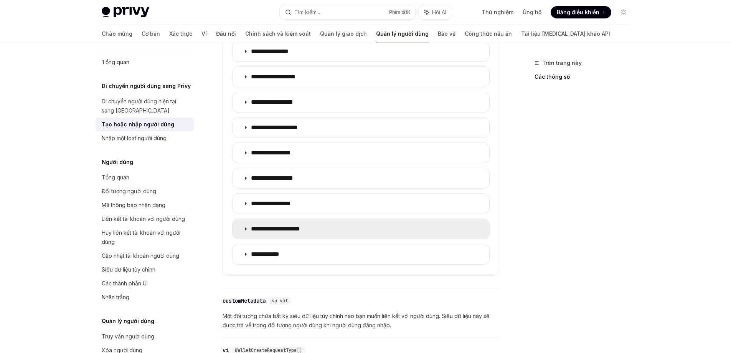
click at [246, 231] on summary "**********" at bounding box center [361, 229] width 257 height 20
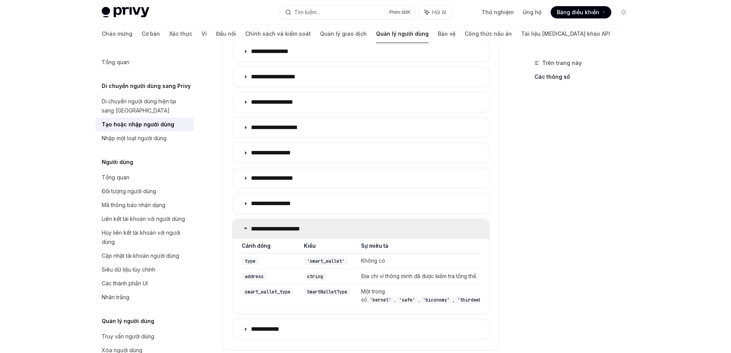
click at [246, 230] on icon at bounding box center [245, 228] width 5 height 5
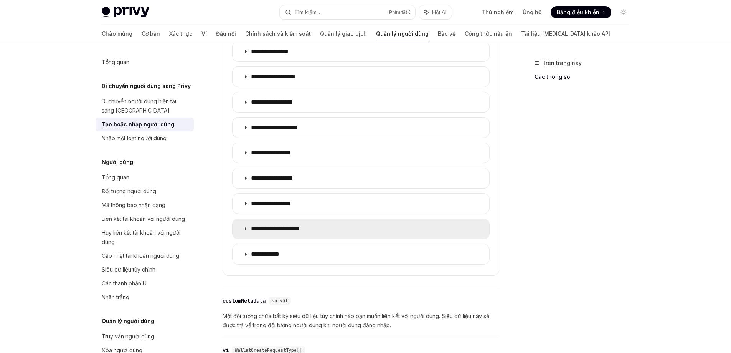
click at [246, 230] on icon at bounding box center [245, 229] width 5 height 5
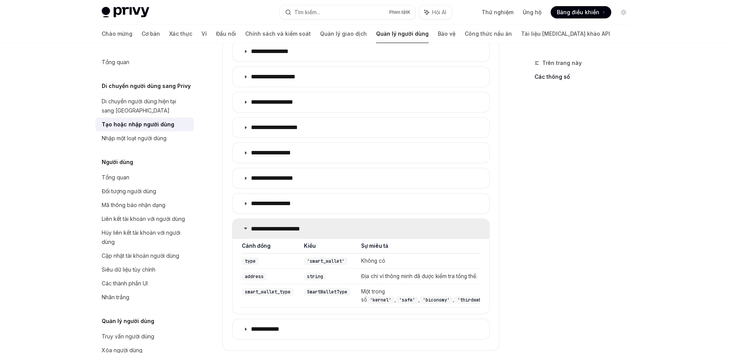
click at [246, 230] on icon at bounding box center [245, 228] width 5 height 5
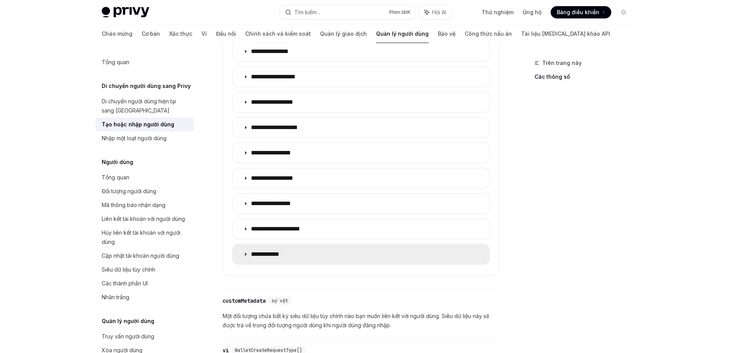
click at [245, 253] on icon at bounding box center [245, 254] width 5 height 5
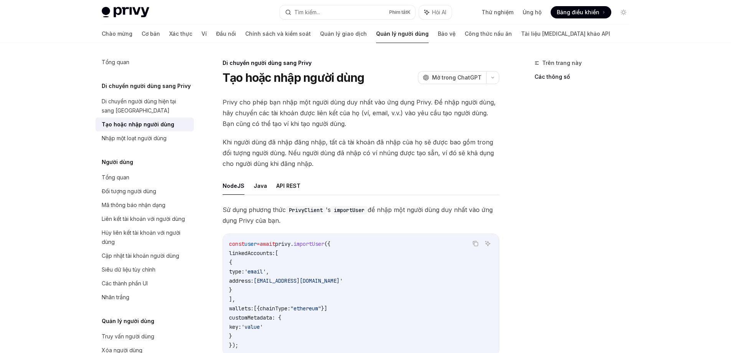
click at [317, 15] on font "Tìm kiếm..." at bounding box center [307, 12] width 26 height 7
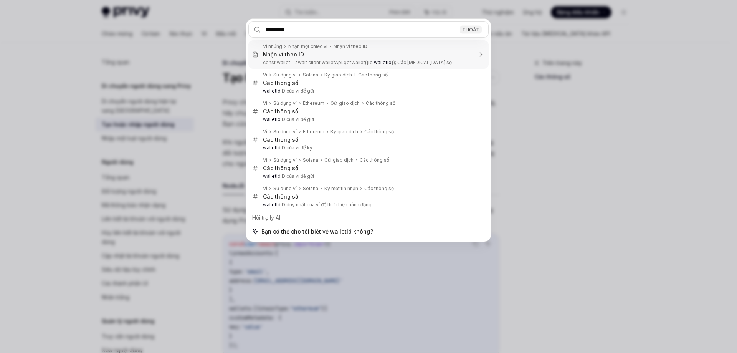
drag, startPoint x: 282, startPoint y: 30, endPoint x: 321, endPoint y: 32, distance: 39.6
click at [316, 30] on input "********" at bounding box center [368, 29] width 240 height 17
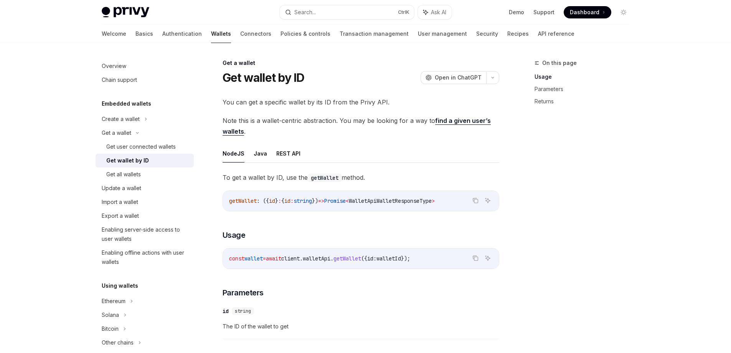
scroll to position [43, 0]
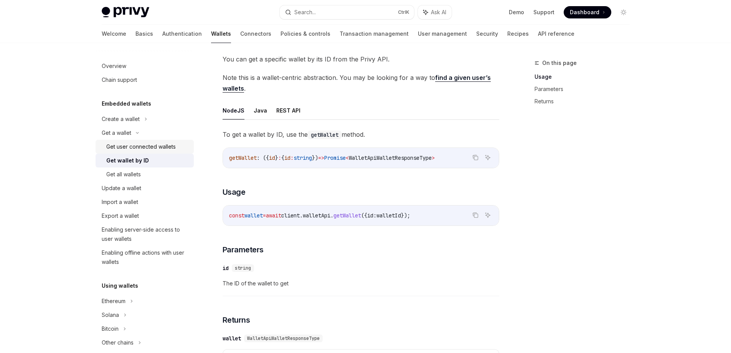
click at [164, 147] on div "Get user connected wallets" at bounding box center [140, 146] width 69 height 9
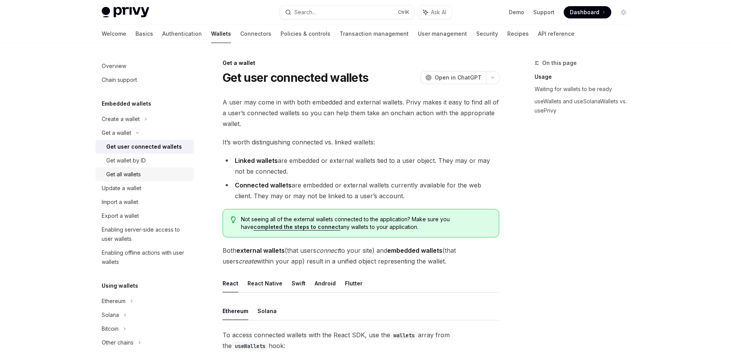
click at [142, 175] on div "Get all wallets" at bounding box center [147, 174] width 83 height 9
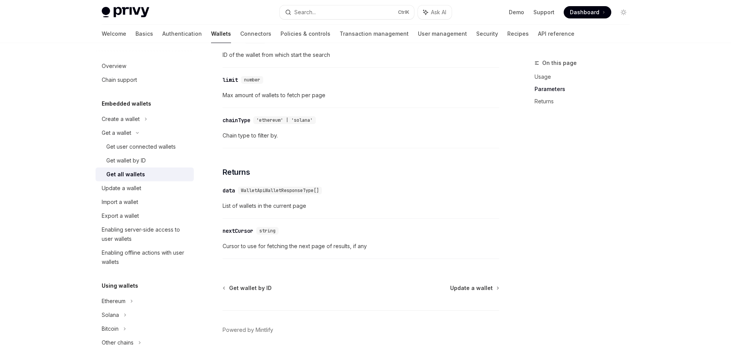
scroll to position [346, 0]
click at [141, 117] on div "Create a wallet" at bounding box center [145, 119] width 98 height 14
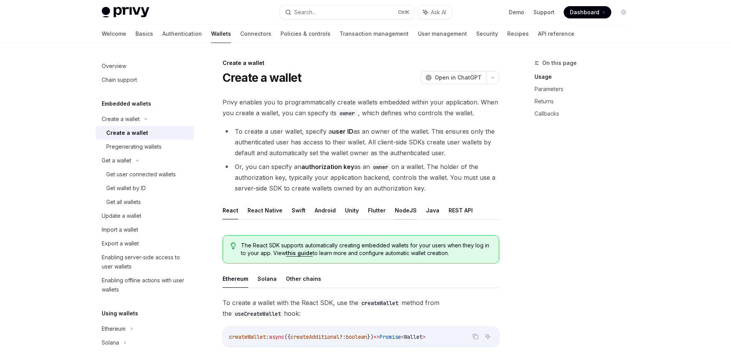
click at [398, 208] on button "NodeJS" at bounding box center [406, 210] width 22 height 18
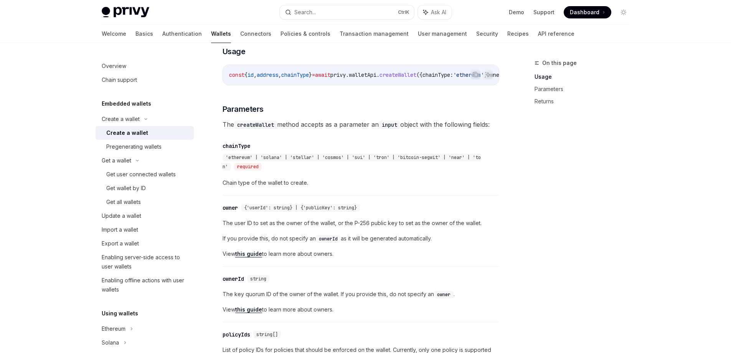
scroll to position [307, 0]
click at [144, 149] on div "Pregenerating wallets" at bounding box center [133, 146] width 55 height 9
type textarea "*"
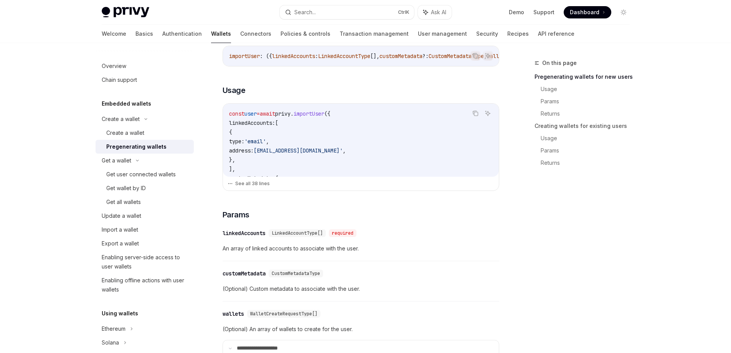
scroll to position [230, 0]
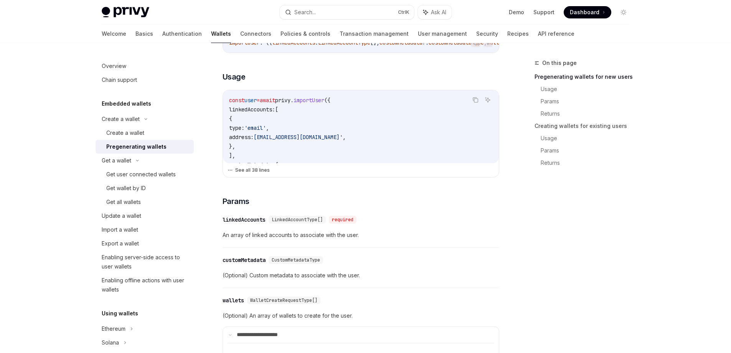
click at [256, 172] on button "See all 38 lines" at bounding box center [361, 170] width 267 height 11
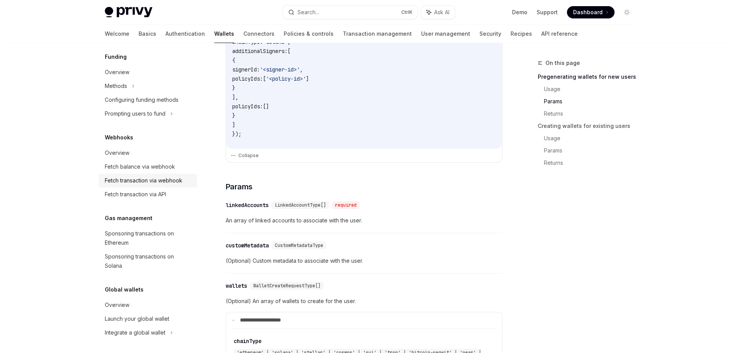
scroll to position [380, 0]
click at [323, 2] on div "Privy Docs home page Search... Ctrl K Ask AI Demo Support Dashboard Dashboard S…" at bounding box center [366, 12] width 528 height 25
click at [328, 12] on button "Search... Ctrl K" at bounding box center [347, 12] width 134 height 14
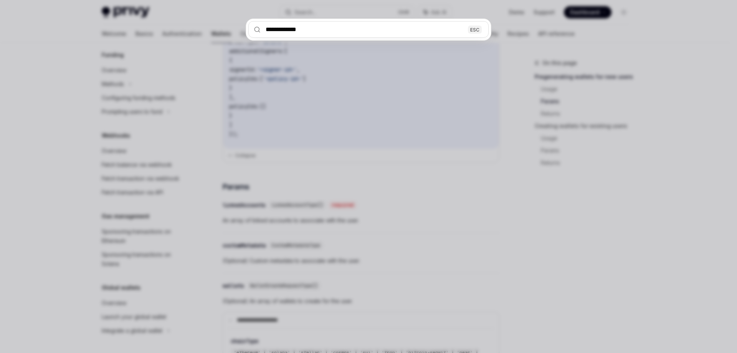
type input "**********"
